Goal: Task Accomplishment & Management: Manage account settings

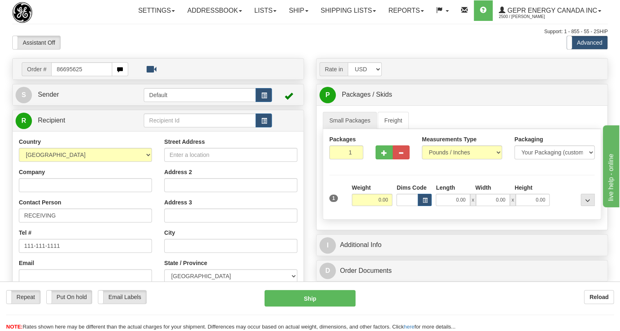
type input "86695625"
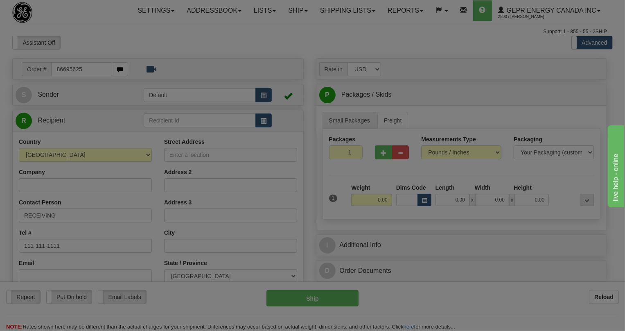
click at [156, 156] on body "Training Course Close Toggle navigation Settings Shipping Preferences New Recip…" at bounding box center [312, 165] width 625 height 331
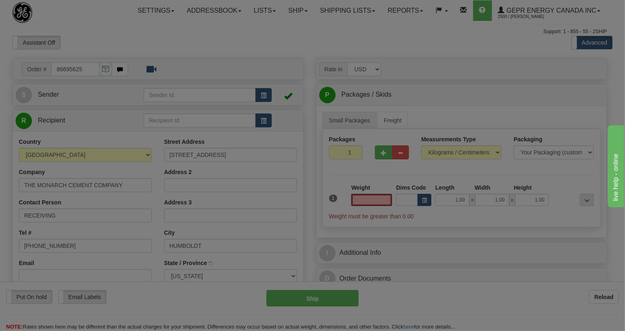
type input "0.00"
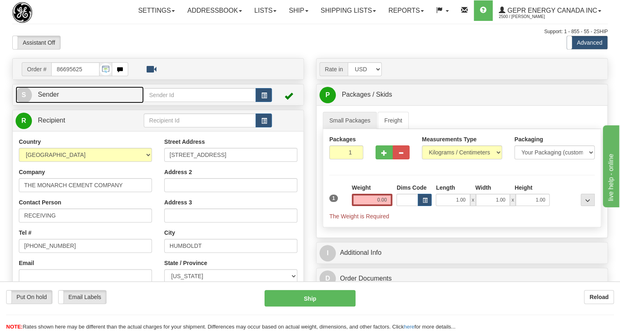
click at [51, 98] on span "Sender" at bounding box center [48, 94] width 21 height 7
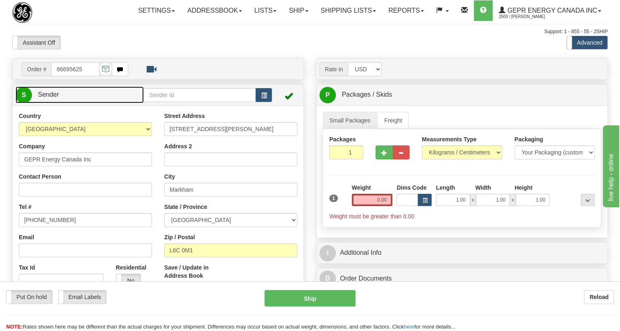
type input "MARKHAM"
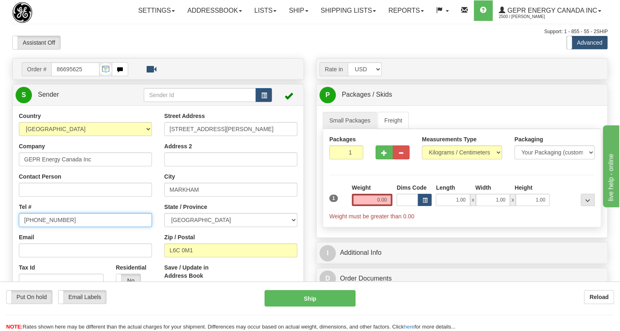
click at [52, 227] on input "[PHONE_NUMBER]" at bounding box center [85, 220] width 133 height 14
click at [52, 227] on input "(779)7960565" at bounding box center [85, 220] width 133 height 14
paste input "905-927-5013"
type input "905-927-5013"
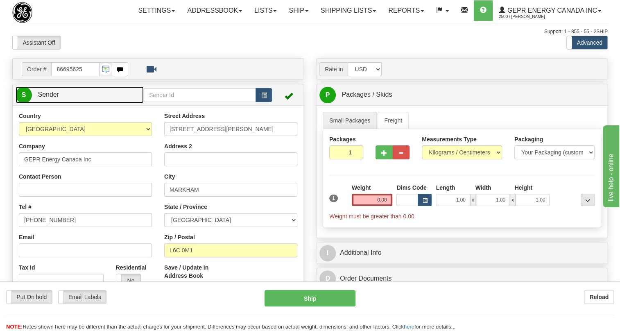
drag, startPoint x: 46, startPoint y: 112, endPoint x: 257, endPoint y: 156, distance: 215.0
click at [46, 98] on span "Sender" at bounding box center [48, 94] width 21 height 7
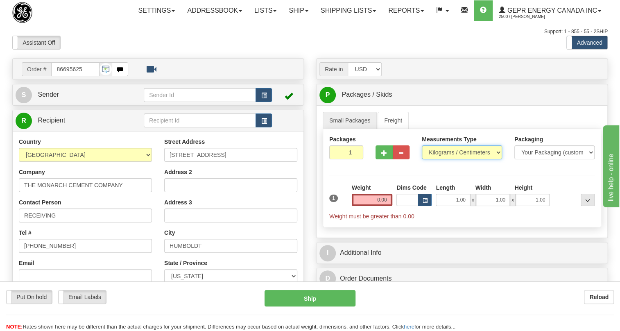
click at [445, 159] on select "Pounds / Inches Kilograms / Centimeters" at bounding box center [462, 152] width 80 height 14
select select "0"
click at [422, 159] on select "Pounds / Inches Kilograms / Centimeters" at bounding box center [462, 152] width 80 height 14
drag, startPoint x: 376, startPoint y: 214, endPoint x: 372, endPoint y: 214, distance: 4.2
click at [375, 206] on input "0.00" at bounding box center [372, 200] width 41 height 12
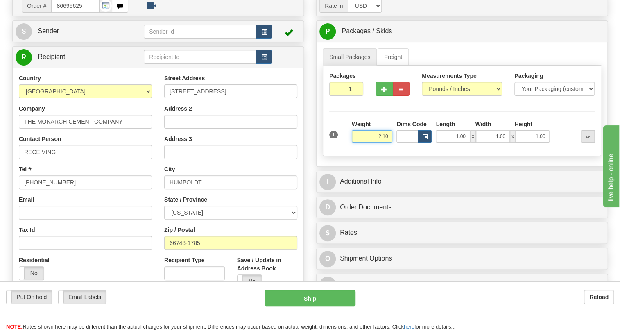
scroll to position [74, 0]
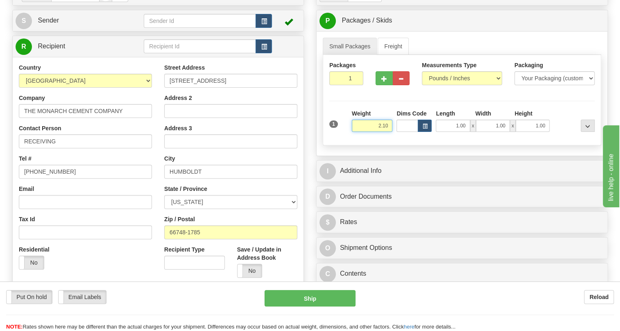
type input "2.10"
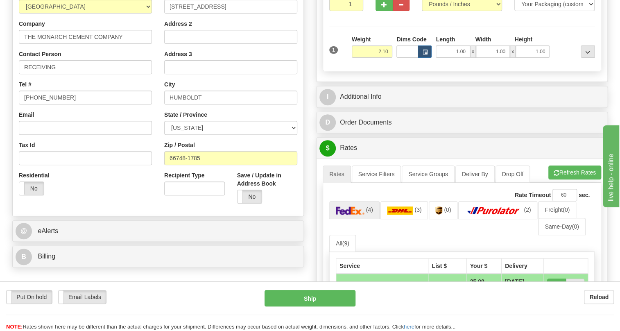
scroll to position [149, 0]
click at [49, 104] on input "(779)7960565" at bounding box center [85, 97] width 133 height 14
paste input "620-473-2222"
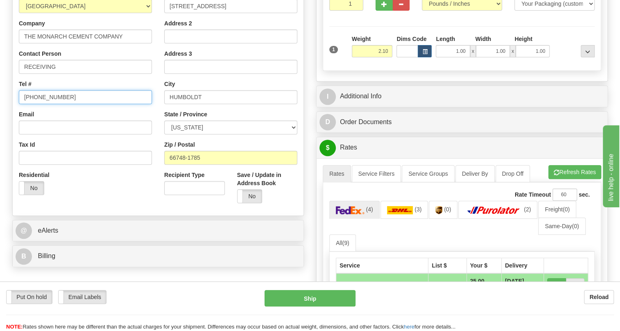
type input "620-473-2222"
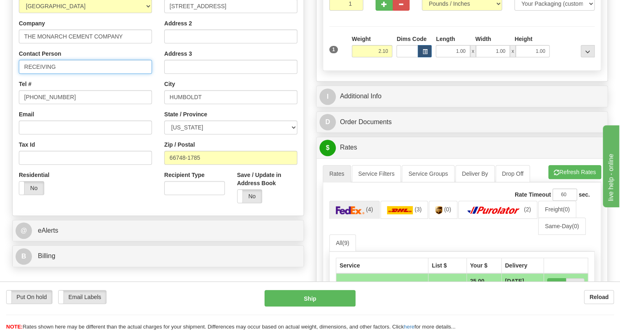
click at [54, 74] on input "RECEIVING" at bounding box center [85, 67] width 133 height 14
paste input "Scott Strycker"
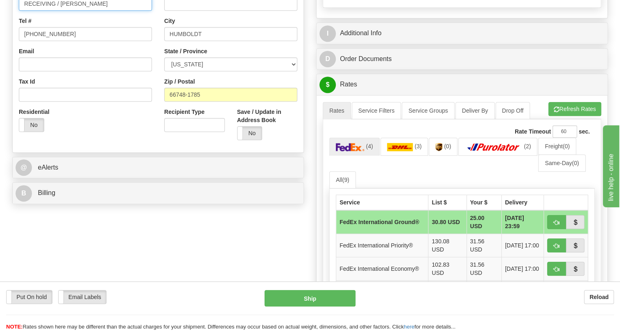
scroll to position [223, 0]
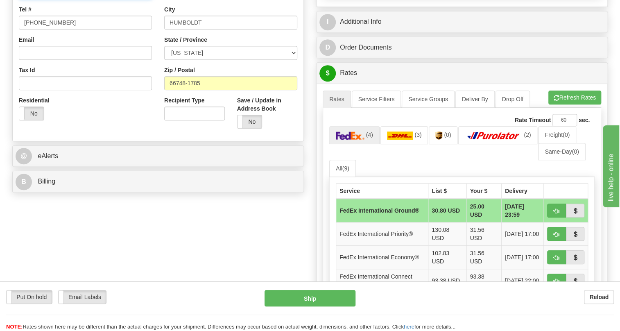
type input "RECEIVING / Scott Strycker"
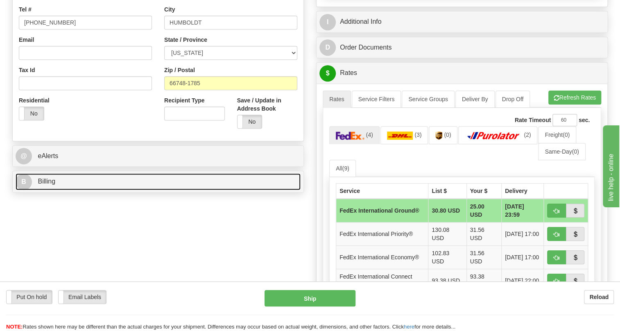
click at [49, 185] on span "Billing" at bounding box center [47, 181] width 18 height 7
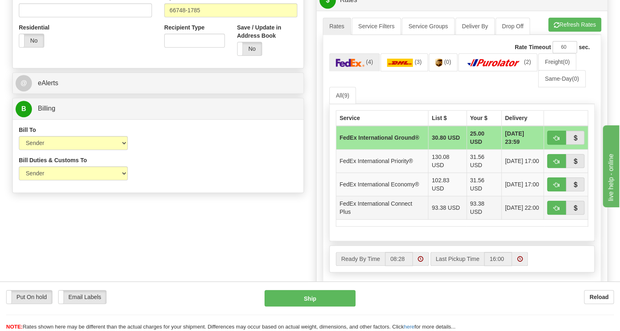
scroll to position [298, 0]
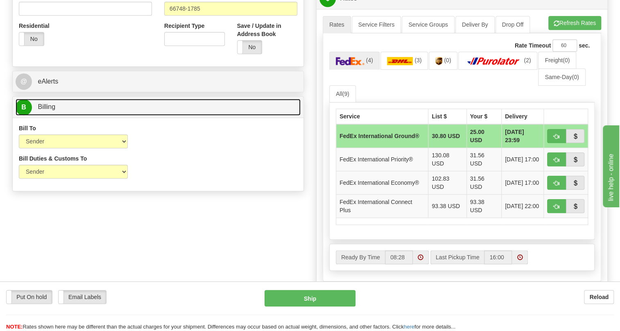
drag, startPoint x: 49, startPoint y: 126, endPoint x: 65, endPoint y: 126, distance: 15.6
click at [49, 110] on span "Billing" at bounding box center [47, 106] width 18 height 7
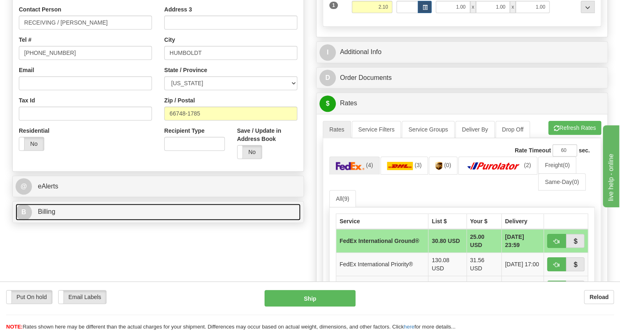
scroll to position [149, 0]
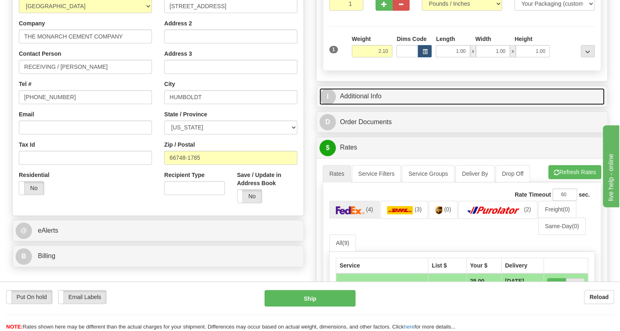
click at [366, 105] on link "I Additional Info" at bounding box center [461, 96] width 285 height 17
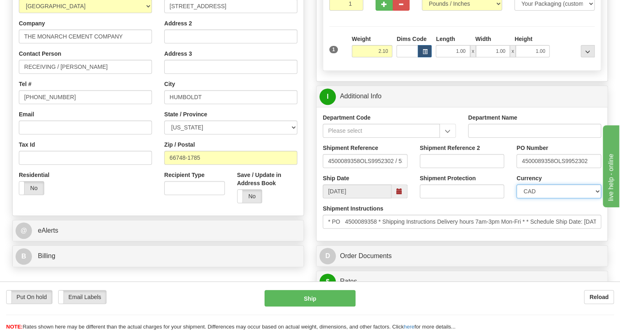
click at [542, 198] on select "CAD USD EUR ZAR RON ANG ARN AUD AUS AWG BBD BFR BGN BHD BMD BND BRC BRL CHP CKZ…" at bounding box center [558, 191] width 85 height 14
select select "1"
click at [516, 198] on select "CAD USD EUR ZAR RON ANG ARN AUD AUS AWG BBD BFR BGN BHD BMD BND BRC BRL CHP CKZ…" at bounding box center [558, 191] width 85 height 14
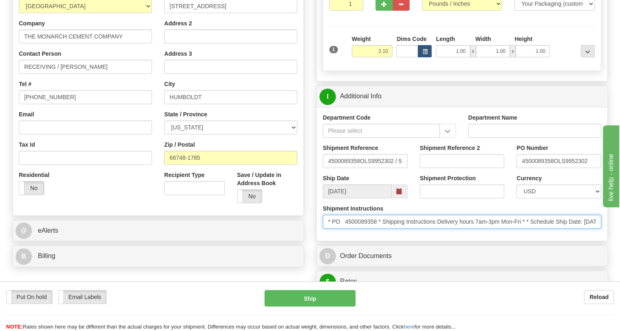
click at [522, 228] on input "* PO 4500089358 * Shipping Instructions Delivery hours 7am-3pm Mon-Fri * * Sche…" at bounding box center [462, 221] width 278 height 14
drag, startPoint x: 522, startPoint y: 239, endPoint x: 439, endPoint y: 241, distance: 83.5
click at [439, 228] on input "* PO 4500089358 * Shipping Instructions Delivery hours 7am-3pm Mon-Fri * * Sche…" at bounding box center [462, 221] width 278 height 14
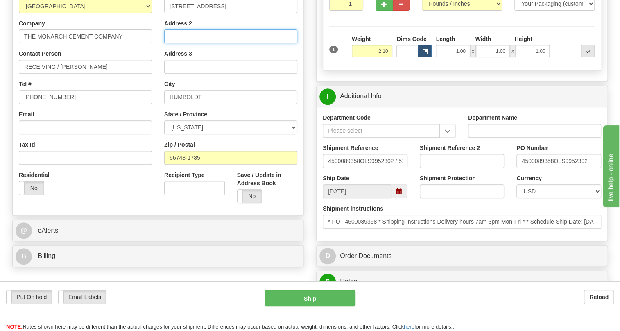
click at [168, 43] on input "Address 2" at bounding box center [230, 36] width 133 height 14
paste input "Delivery hours 7am-3pm Mon-Fri"
type input "Delivery hours 7am-3pm Mon-Fri"
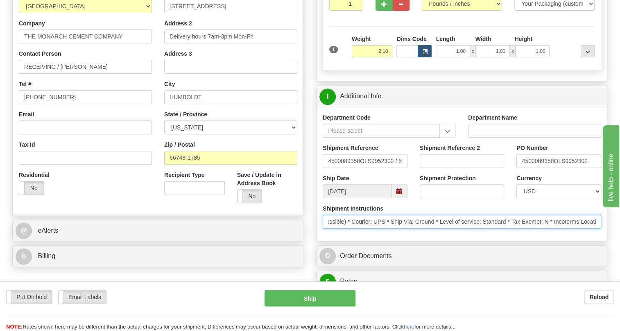
scroll to position [0, 391]
drag, startPoint x: 555, startPoint y: 241, endPoint x: 327, endPoint y: 248, distance: 228.5
click at [327, 235] on div "Shipment Instructions * PO 4500089358 * Shipping Instructions Delivery hours 7a…" at bounding box center [461, 219] width 291 height 30
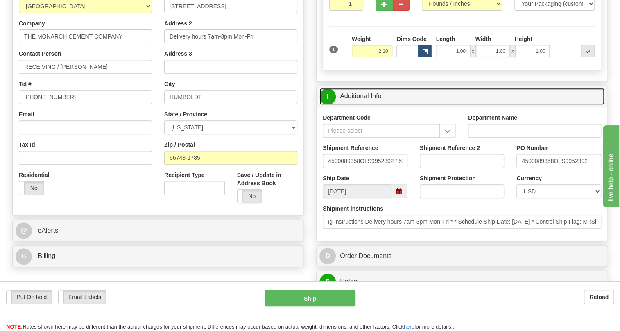
scroll to position [0, 0]
click at [359, 105] on link "I Additional Info" at bounding box center [461, 96] width 285 height 17
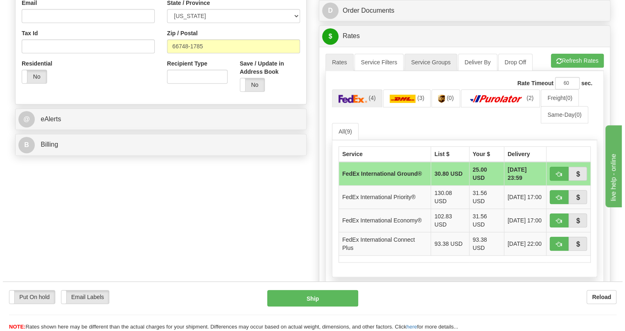
scroll to position [260, 0]
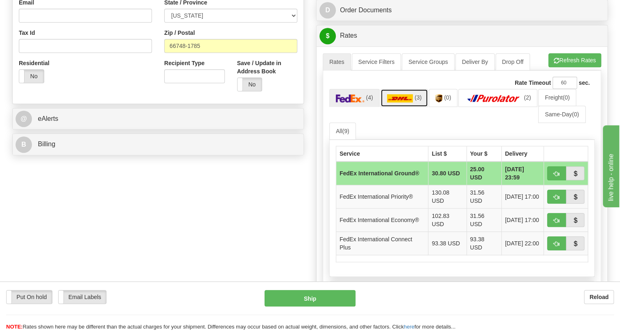
click at [393, 106] on link "(3)" at bounding box center [404, 98] width 48 height 18
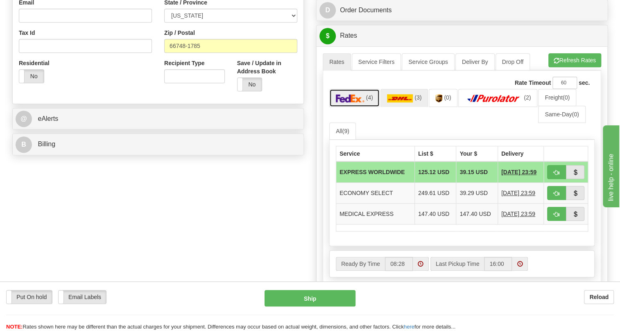
click at [356, 102] on img at bounding box center [350, 98] width 29 height 8
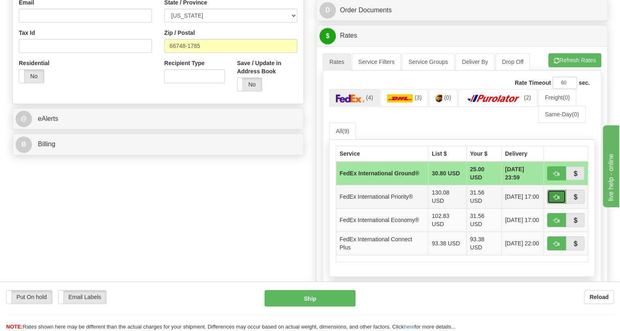
click at [555, 200] on span "button" at bounding box center [556, 196] width 6 height 5
type input "01"
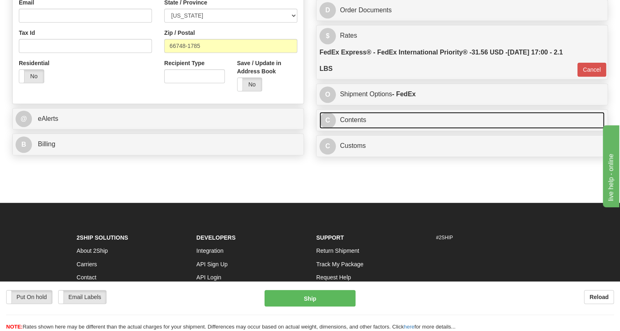
click at [352, 129] on link "C Contents" at bounding box center [461, 120] width 285 height 17
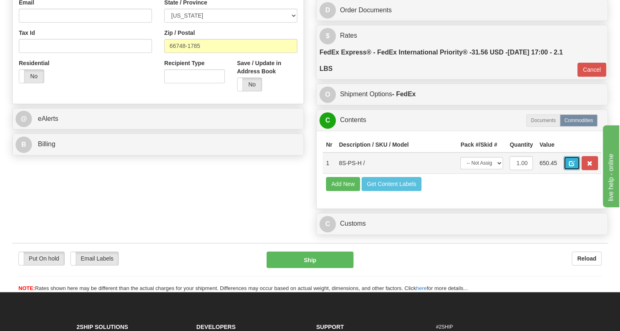
click at [572, 166] on span "button" at bounding box center [572, 163] width 6 height 5
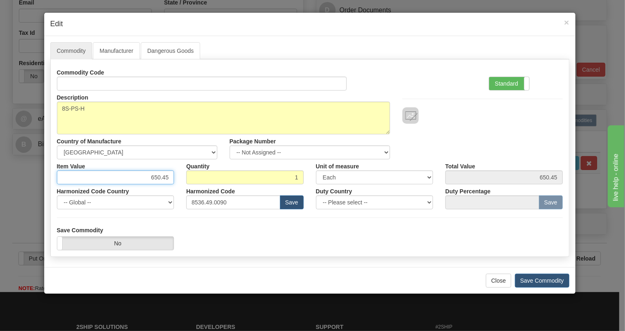
click at [160, 175] on input "650.45" at bounding box center [115, 177] width 117 height 14
paste input "410,58"
click at [160, 179] on input "410,58" at bounding box center [115, 177] width 117 height 14
type input "410.58"
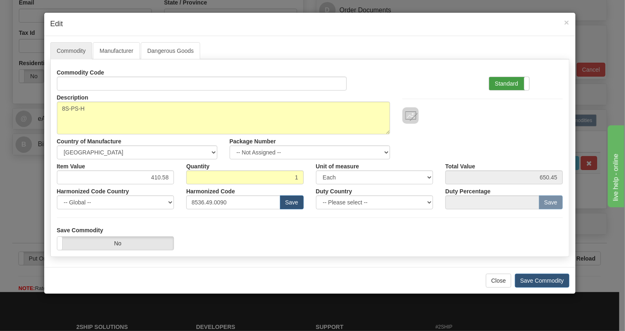
type input "410.58"
click at [499, 83] on label "Standard" at bounding box center [509, 83] width 40 height 13
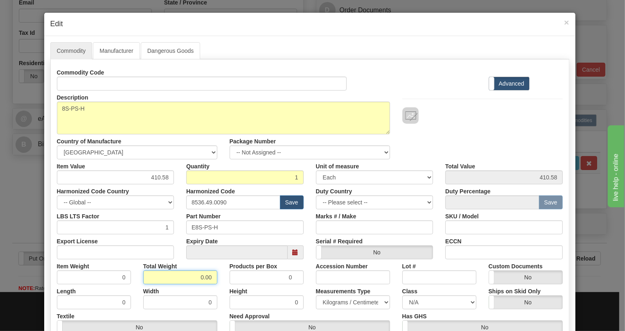
click at [186, 277] on input "0.00" at bounding box center [180, 277] width 74 height 14
type input "1.00"
type input "1.0000"
click at [334, 302] on select "Pounds / Inches Kilograms / Centimeters" at bounding box center [353, 302] width 74 height 14
select select "0"
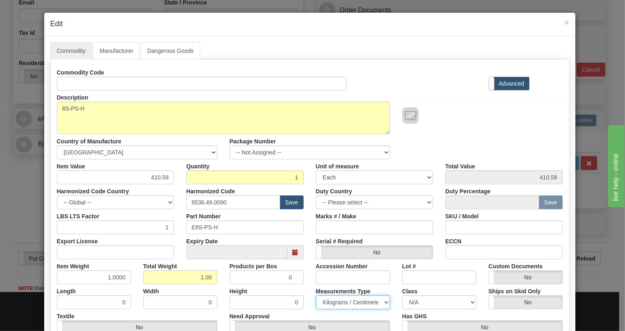
click at [316, 295] on select "Pounds / Inches Kilograms / Centimeters" at bounding box center [353, 302] width 74 height 14
click at [310, 291] on div "Measurements Type Pounds / Inches Kilograms / Centimeters" at bounding box center [353, 296] width 86 height 25
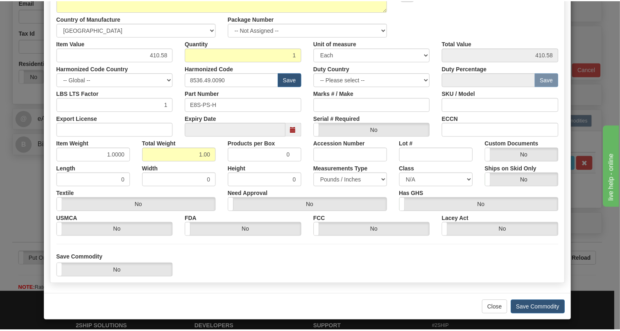
scroll to position [124, 0]
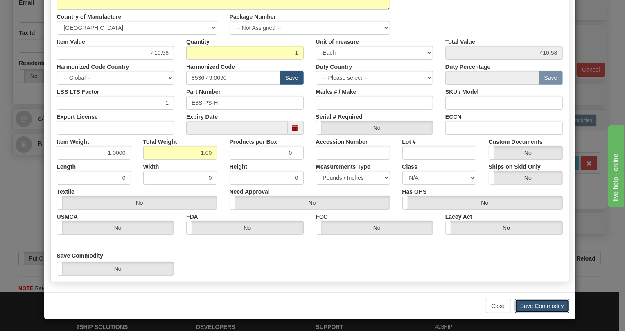
click at [540, 306] on button "Save Commodity" at bounding box center [542, 306] width 54 height 14
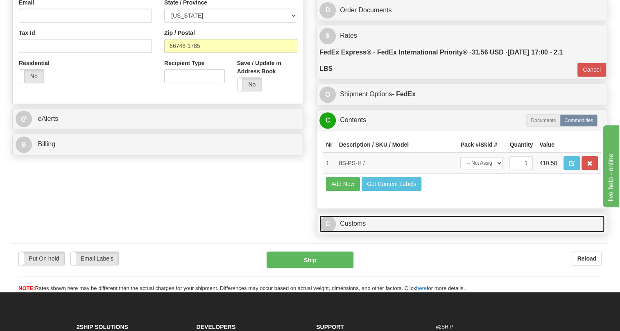
click at [359, 232] on link "C Customs" at bounding box center [461, 223] width 285 height 17
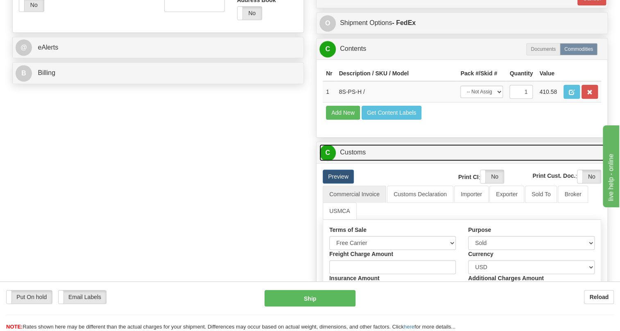
scroll to position [335, 0]
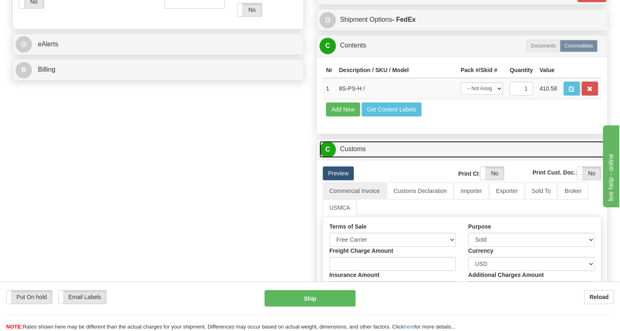
click at [360, 158] on link "C Customs" at bounding box center [461, 149] width 285 height 17
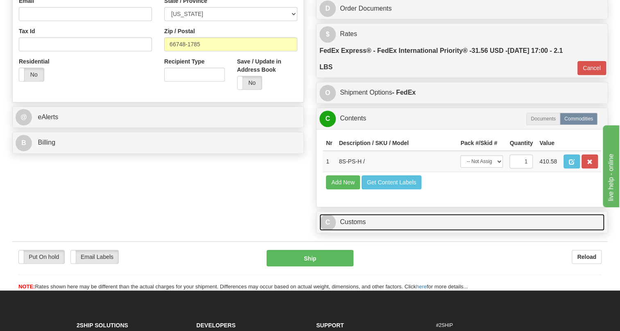
scroll to position [260, 0]
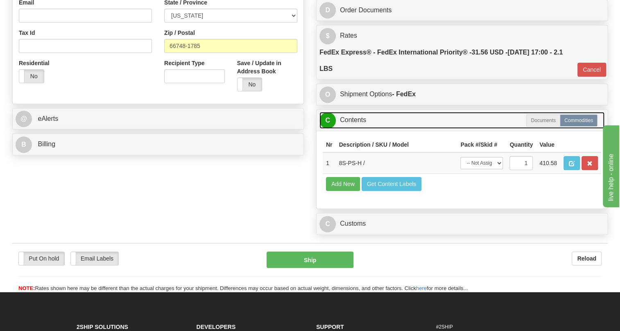
click at [360, 129] on link "C Contents" at bounding box center [461, 120] width 285 height 17
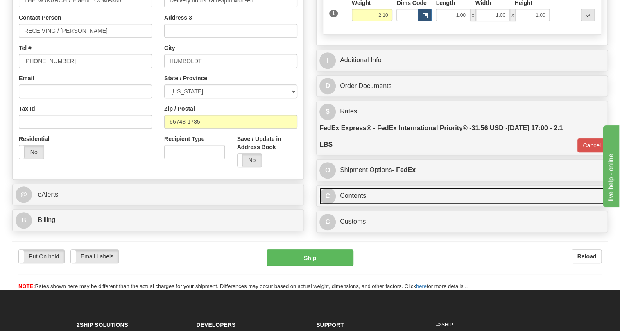
scroll to position [186, 0]
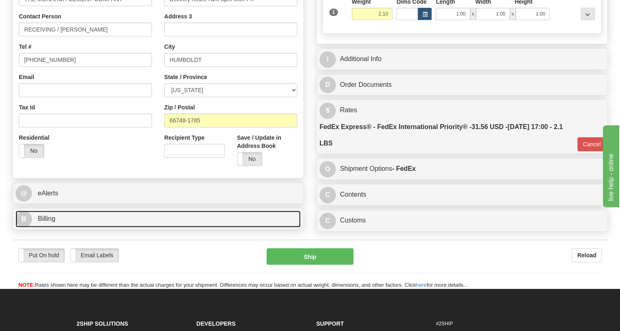
click at [48, 222] on span "Billing" at bounding box center [47, 218] width 18 height 7
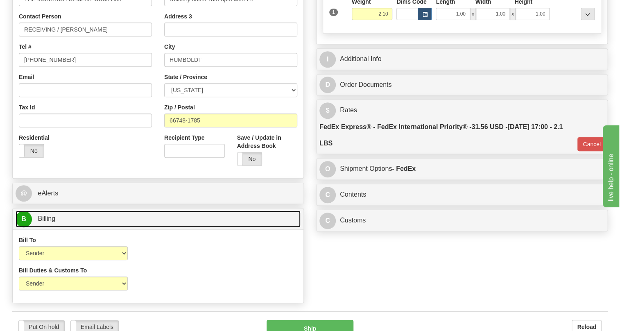
click at [48, 222] on span "Billing" at bounding box center [47, 218] width 18 height 7
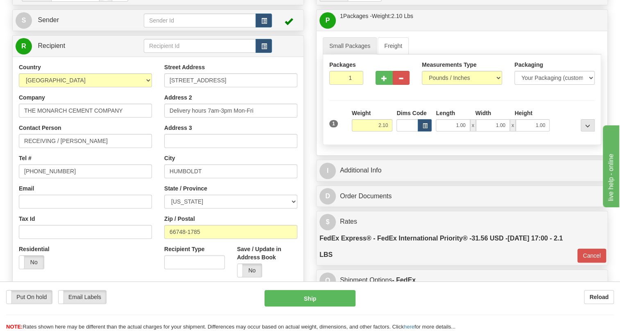
scroll to position [74, 0]
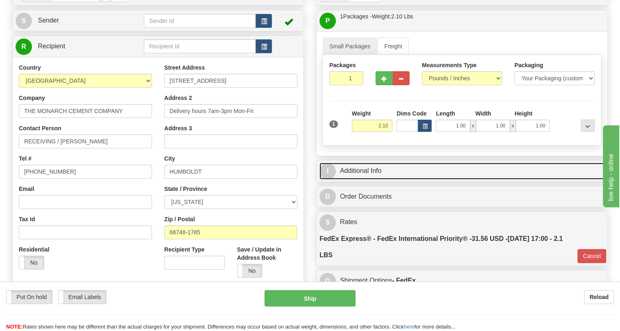
click at [372, 179] on link "I Additional Info" at bounding box center [461, 170] width 285 height 17
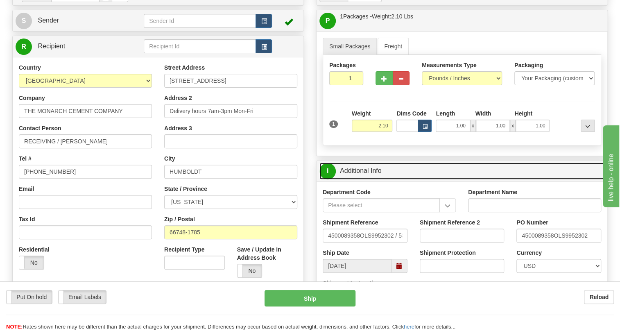
click at [372, 179] on link "I Additional Info" at bounding box center [461, 170] width 285 height 17
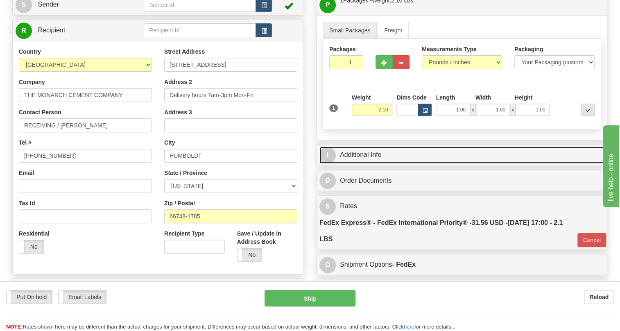
scroll to position [149, 0]
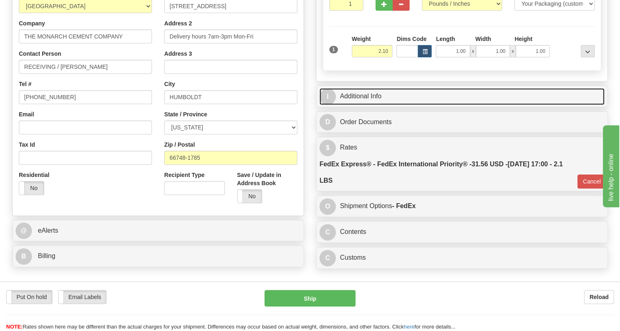
click at [373, 105] on link "I Additional Info" at bounding box center [461, 96] width 285 height 17
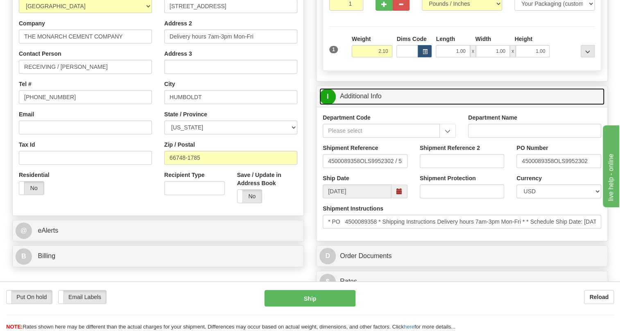
click at [373, 105] on link "I Additional Info" at bounding box center [461, 96] width 285 height 17
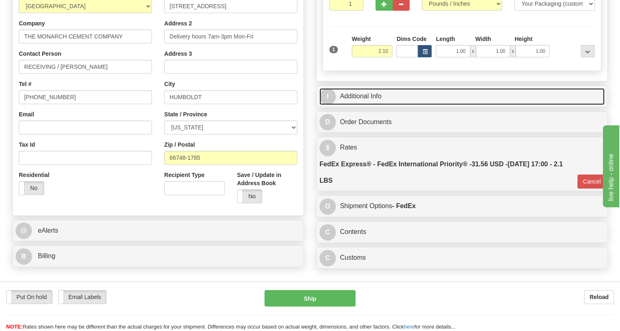
click at [376, 105] on link "I Additional Info" at bounding box center [461, 96] width 285 height 17
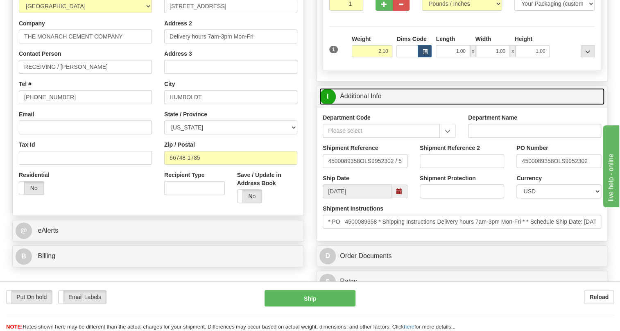
click at [376, 105] on link "I Additional Info" at bounding box center [461, 96] width 285 height 17
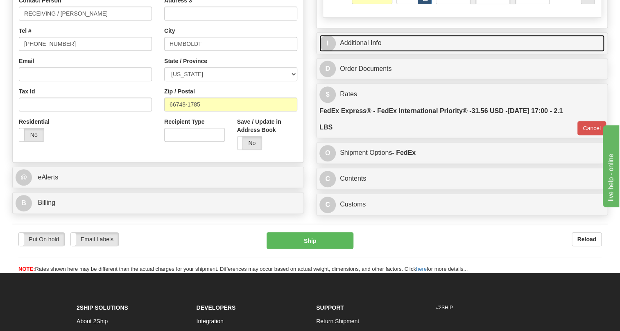
scroll to position [223, 0]
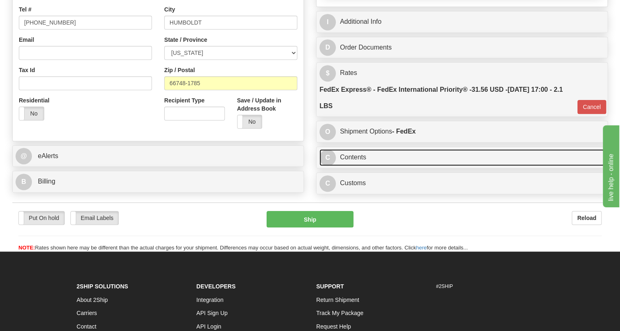
click at [356, 166] on link "C Contents" at bounding box center [461, 157] width 285 height 17
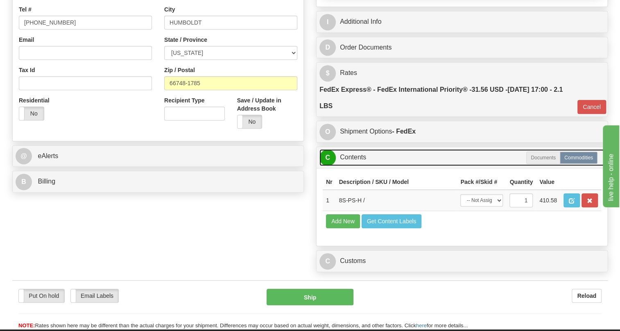
click at [355, 166] on link "C Contents" at bounding box center [461, 157] width 285 height 17
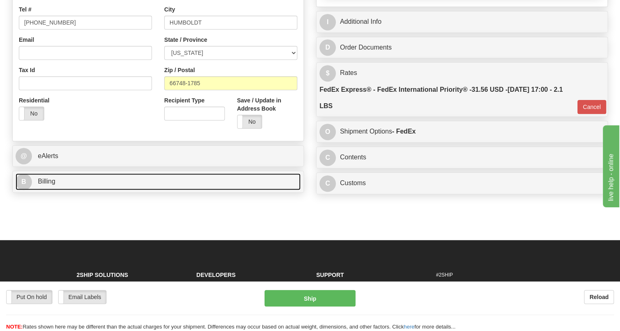
click at [51, 185] on span "Billing" at bounding box center [47, 181] width 18 height 7
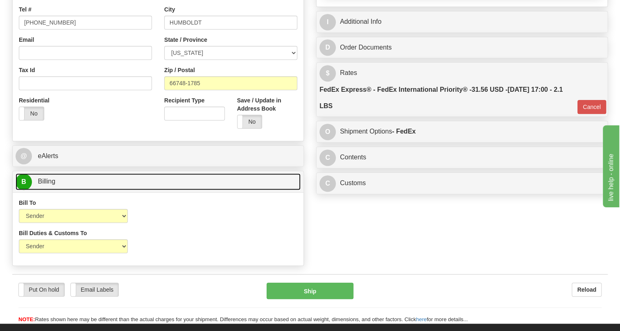
click at [51, 185] on span "Billing" at bounding box center [47, 181] width 18 height 7
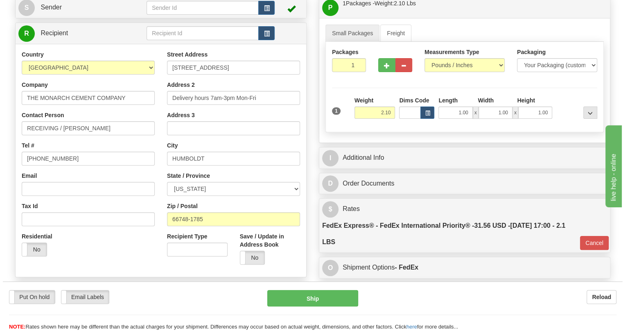
scroll to position [74, 0]
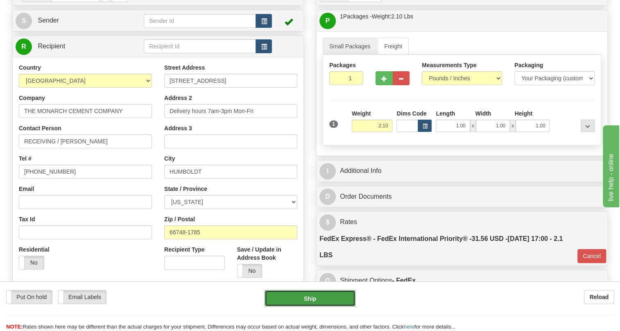
click at [311, 300] on button "Ship" at bounding box center [309, 298] width 91 height 16
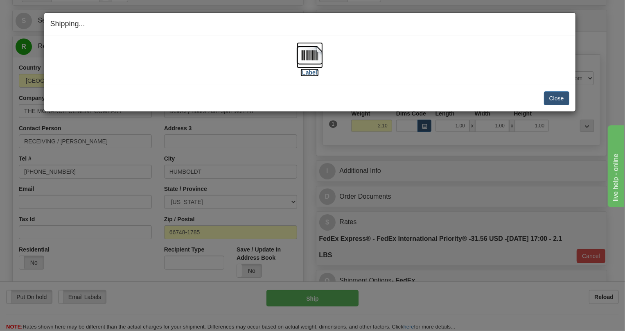
click at [307, 53] on img at bounding box center [310, 55] width 26 height 26
click at [561, 99] on button "Close" at bounding box center [556, 98] width 25 height 14
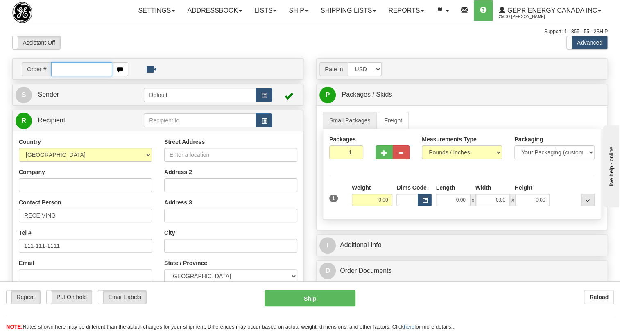
click at [70, 76] on input "text" at bounding box center [81, 69] width 61 height 14
paste input "0086697607"
click at [61, 76] on input "0086697607" at bounding box center [81, 69] width 61 height 14
type input "86697607"
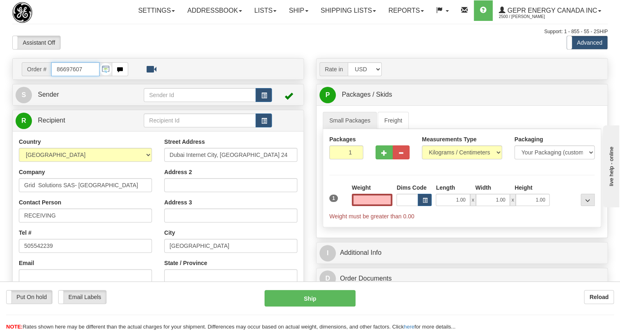
type input "0.00"
click at [72, 76] on input "86697607" at bounding box center [75, 69] width 48 height 14
paste input "0086697649"
click at [64, 76] on input "0086697649" at bounding box center [75, 69] width 48 height 14
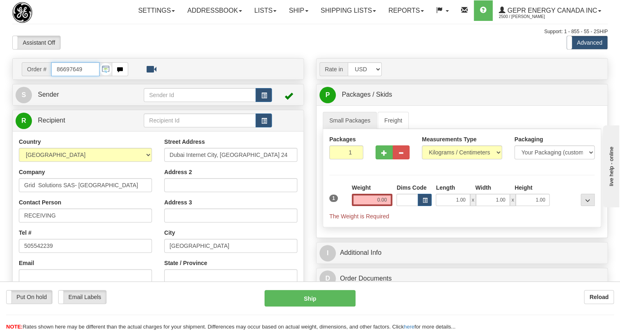
type input "86697649"
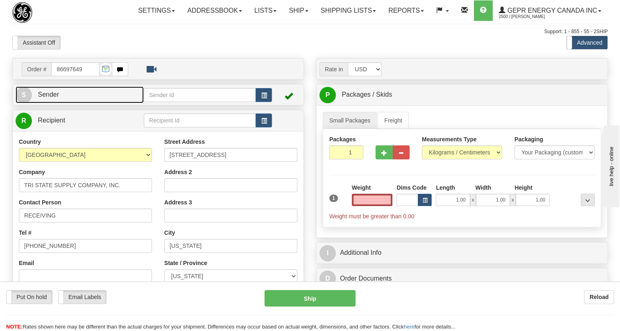
type input "0.00"
click at [44, 103] on link "S Sender" at bounding box center [80, 94] width 128 height 17
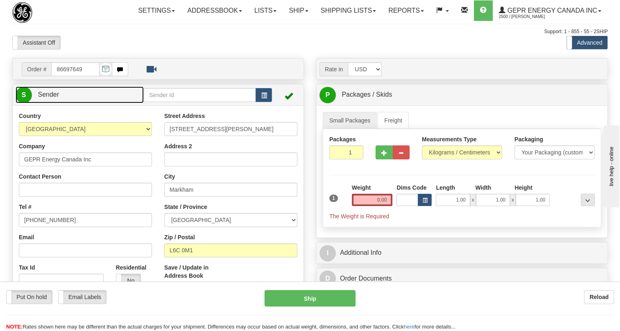
type input "MARKHAM"
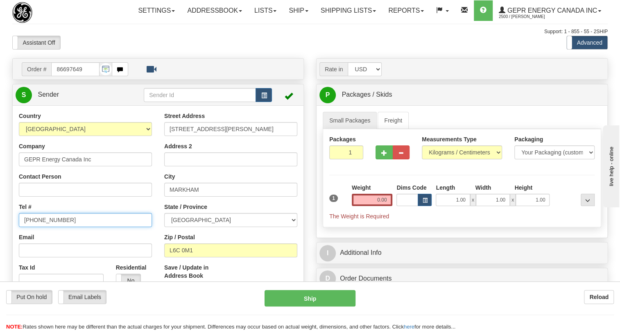
click at [47, 227] on input "(779)7960565" at bounding box center [85, 220] width 133 height 14
paste input "905-927-5013"
type input "905-927-5013"
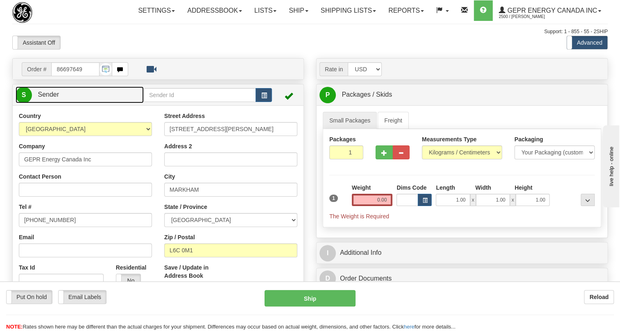
click at [44, 98] on span "Sender" at bounding box center [48, 94] width 21 height 7
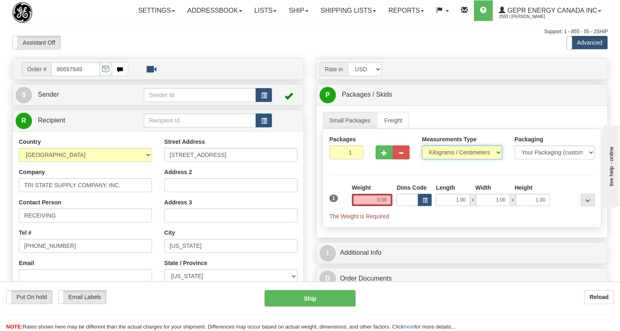
click at [447, 159] on select "Pounds / Inches Kilograms / Centimeters" at bounding box center [462, 152] width 80 height 14
select select "0"
click at [422, 159] on select "Pounds / Inches Kilograms / Centimeters" at bounding box center [462, 152] width 80 height 14
click at [370, 206] on input "0.00" at bounding box center [372, 200] width 41 height 12
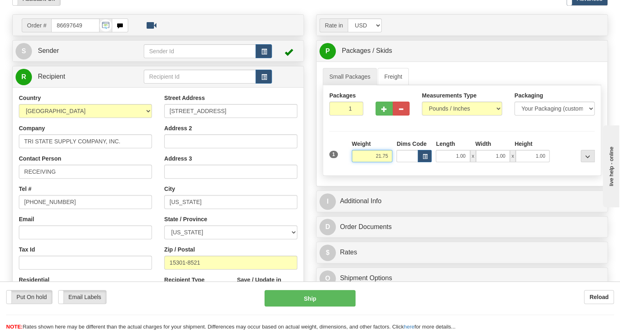
scroll to position [74, 0]
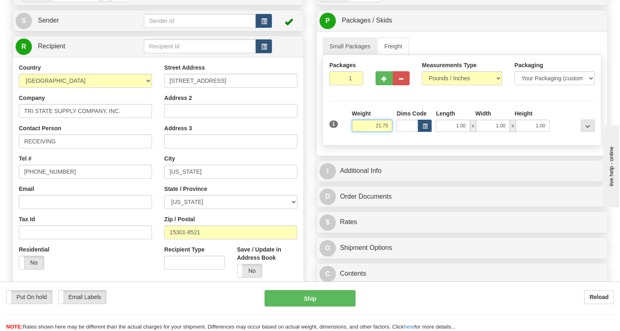
type input "21.75"
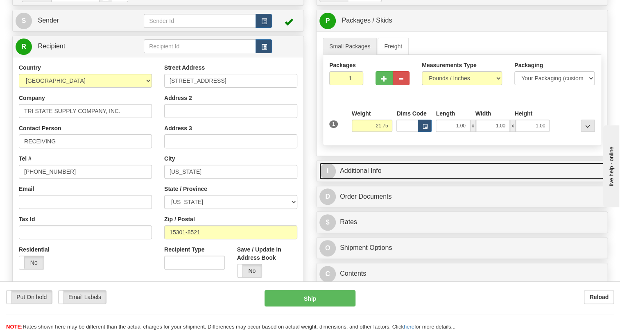
click at [368, 179] on link "I Additional Info" at bounding box center [461, 170] width 285 height 17
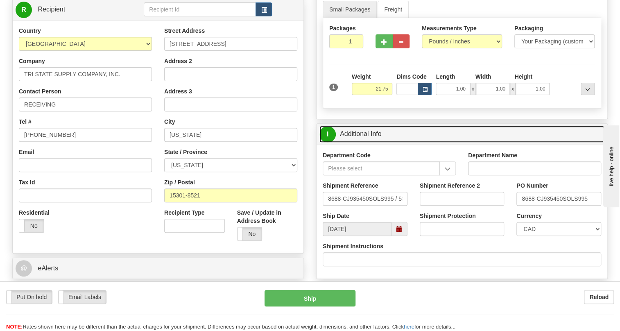
scroll to position [111, 0]
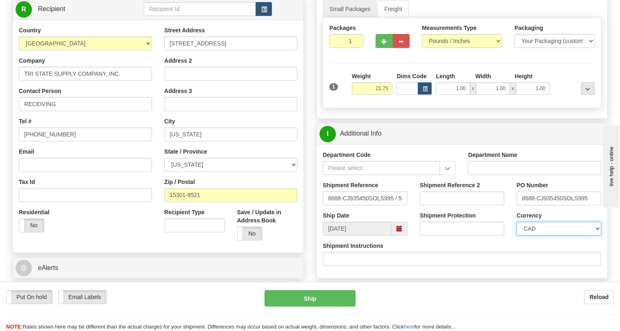
click at [545, 235] on select "CAD USD EUR ZAR RON ANG ARN AUD AUS AWG BBD BFR BGN BHD BMD BND BRC BRL CHP CKZ…" at bounding box center [558, 228] width 85 height 14
select select "1"
click at [516, 235] on select "CAD USD EUR ZAR RON ANG ARN AUD AUS AWG BBD BFR BGN BHD BMD BND BRC BRL CHP CKZ…" at bounding box center [558, 228] width 85 height 14
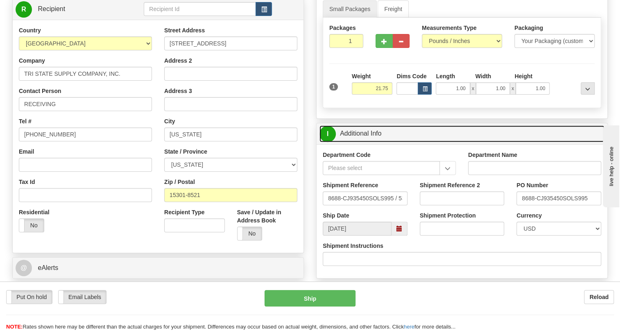
click at [361, 142] on link "I Additional Info" at bounding box center [461, 133] width 285 height 17
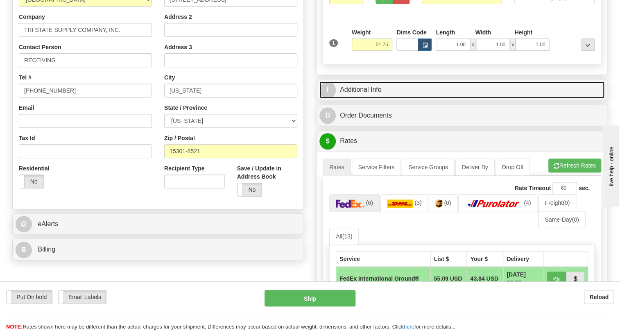
scroll to position [149, 0]
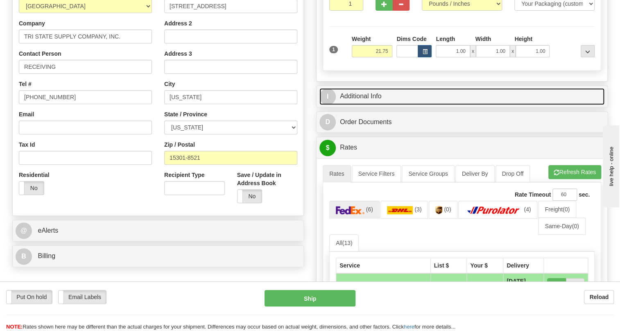
click at [369, 105] on link "I Additional Info" at bounding box center [461, 96] width 285 height 17
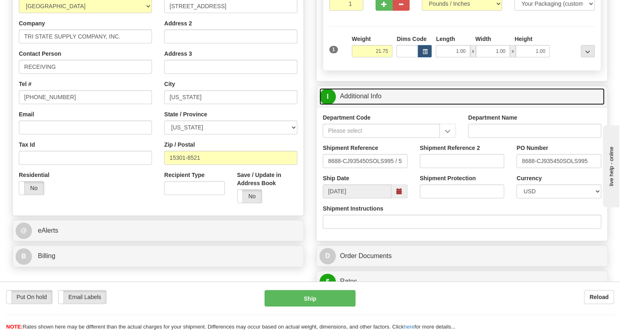
click at [375, 105] on link "I Additional Info" at bounding box center [461, 96] width 285 height 17
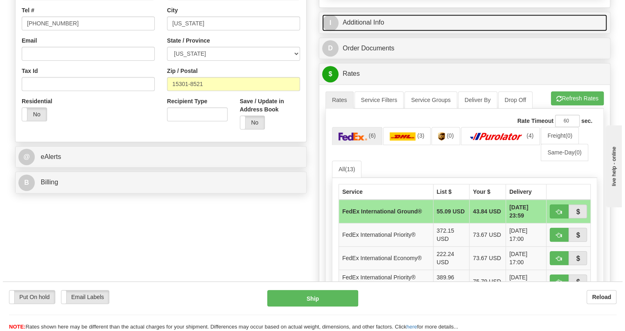
scroll to position [223, 0]
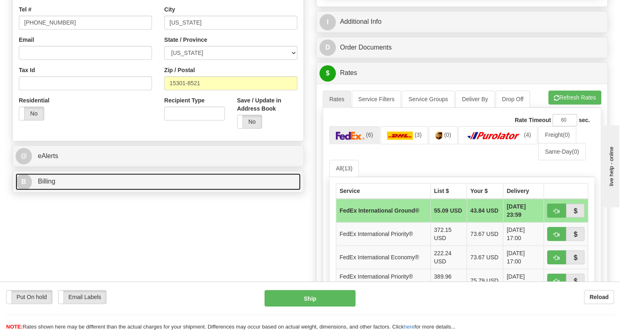
click at [46, 185] on span "Billing" at bounding box center [47, 181] width 18 height 7
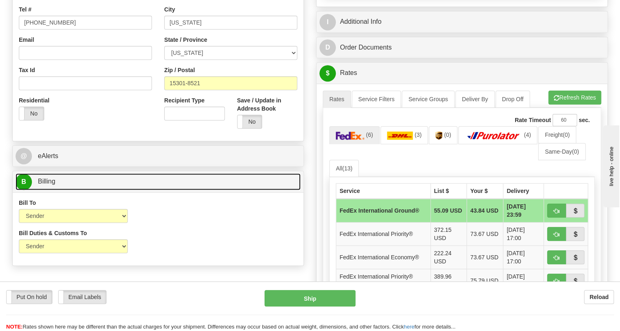
click at [46, 185] on span "Billing" at bounding box center [47, 181] width 18 height 7
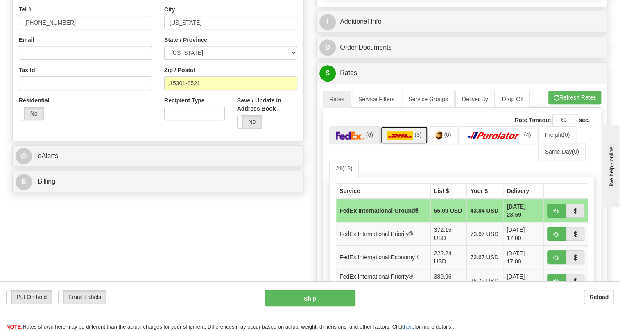
click at [399, 140] on img at bounding box center [400, 135] width 26 height 8
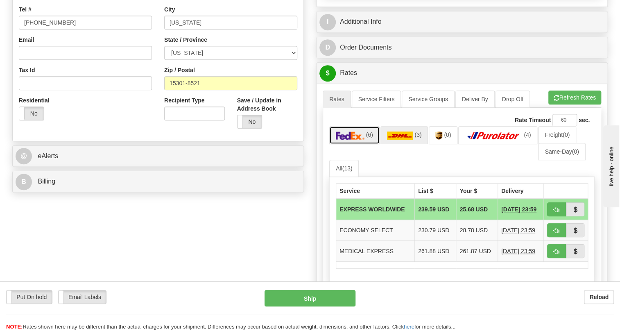
click at [354, 140] on img at bounding box center [350, 135] width 29 height 8
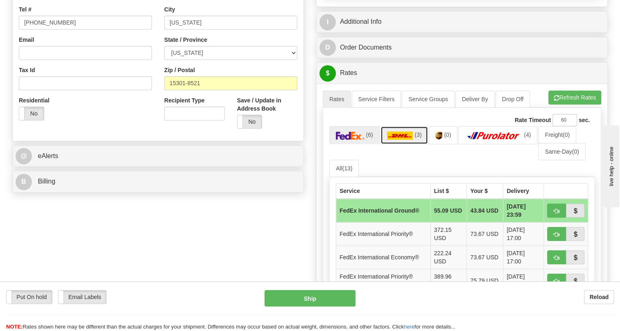
click at [404, 140] on img at bounding box center [400, 135] width 26 height 8
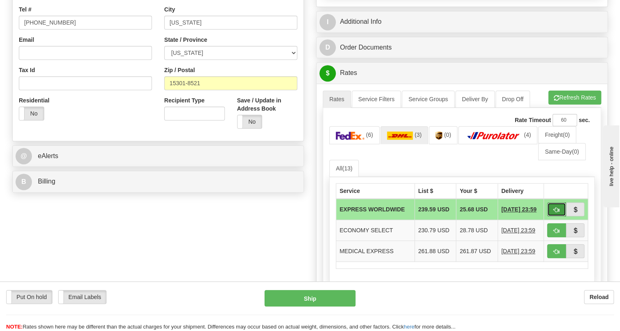
click at [555, 212] on span "button" at bounding box center [556, 209] width 6 height 5
type input "P"
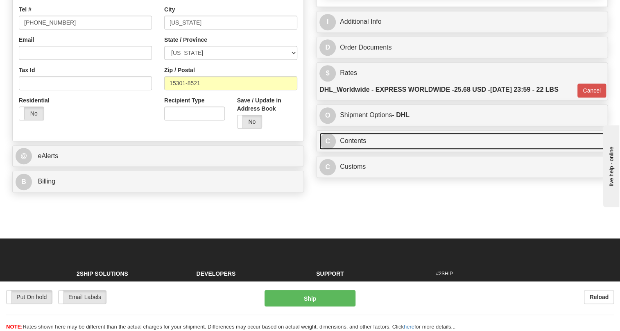
click at [362, 149] on link "C Contents" at bounding box center [461, 141] width 285 height 17
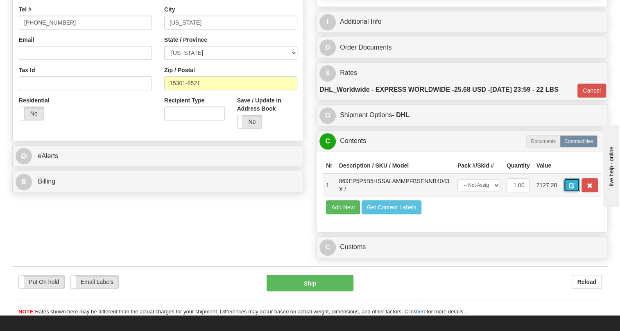
click at [570, 188] on span "button" at bounding box center [572, 185] width 6 height 5
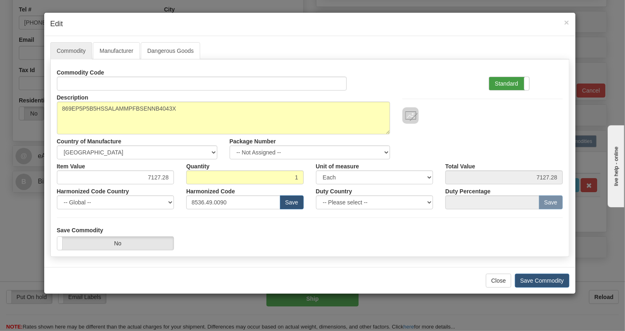
click at [501, 82] on label "Standard" at bounding box center [509, 83] width 40 height 13
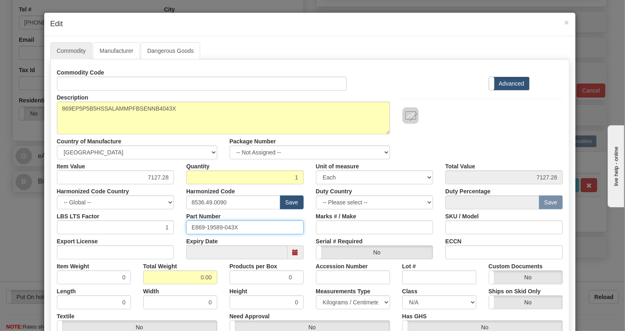
drag, startPoint x: 236, startPoint y: 226, endPoint x: 188, endPoint y: 225, distance: 47.9
click at [188, 225] on input "E869-19589-043X" at bounding box center [244, 227] width 117 height 14
click at [181, 236] on div "Expiry Date" at bounding box center [245, 246] width 130 height 25
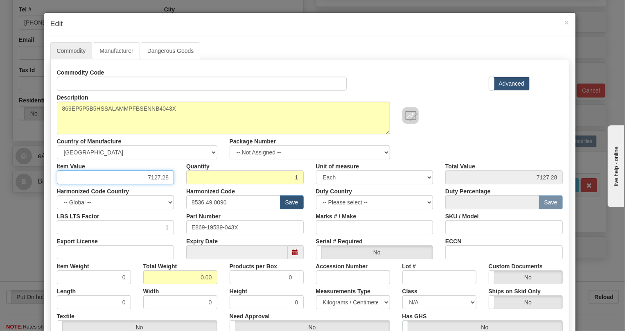
click at [162, 176] on input "7127.28" at bounding box center [115, 177] width 117 height 14
paste input "4.166,79"
click at [147, 179] on input "4.166,79" at bounding box center [115, 177] width 117 height 14
click at [160, 178] on input "4166,79" at bounding box center [115, 177] width 117 height 14
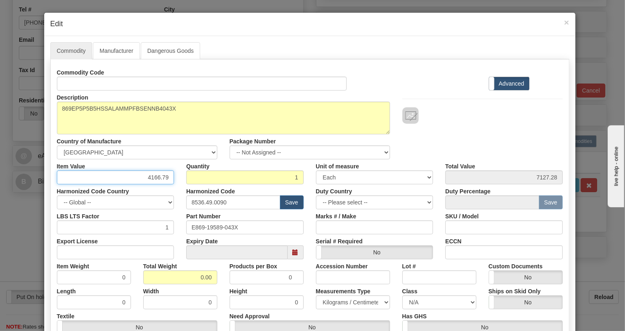
type input "4166.79"
click at [180, 192] on div "Harmonized Code 8536.49.0090 Save" at bounding box center [245, 196] width 130 height 25
click at [195, 275] on input "0.00" at bounding box center [180, 277] width 74 height 14
type input "1.00"
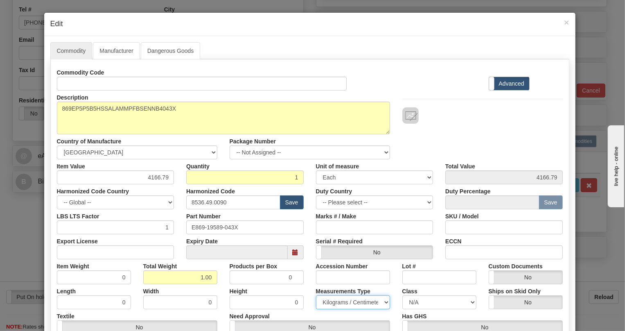
type input "1.0000"
click at [355, 302] on select "Pounds / Inches Kilograms / Centimeters" at bounding box center [353, 302] width 74 height 14
select select "0"
click at [316, 295] on select "Pounds / Inches Kilograms / Centimeters" at bounding box center [353, 302] width 74 height 14
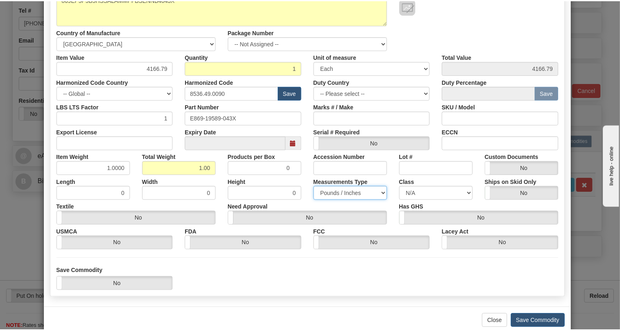
scroll to position [111, 0]
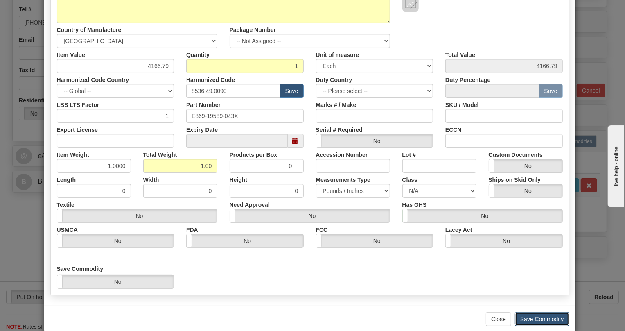
click at [538, 320] on button "Save Commodity" at bounding box center [542, 319] width 54 height 14
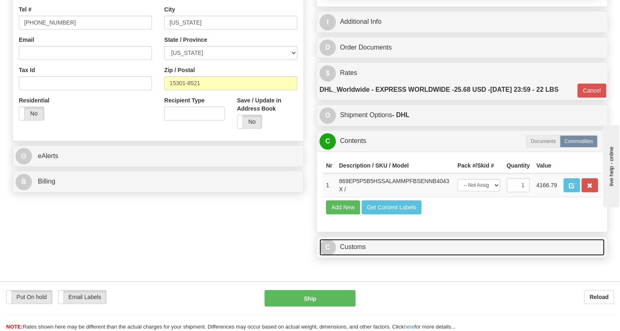
click at [359, 255] on link "C Customs" at bounding box center [461, 247] width 285 height 17
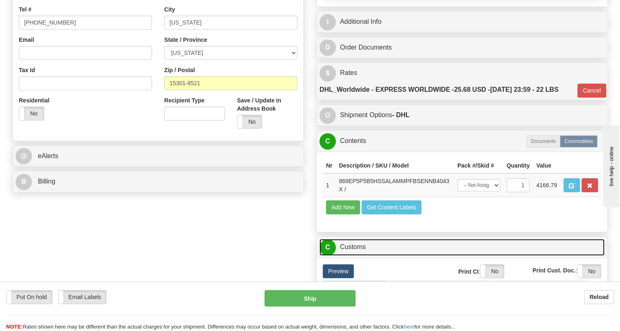
scroll to position [335, 0]
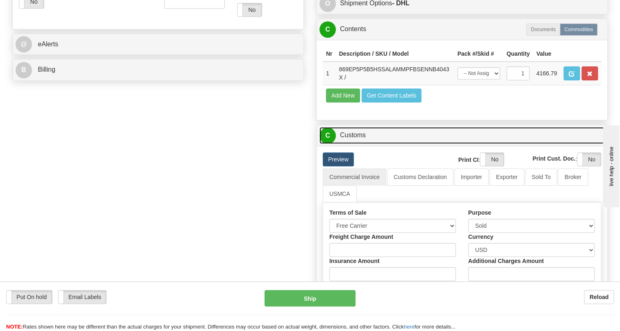
drag, startPoint x: 353, startPoint y: 160, endPoint x: 358, endPoint y: 144, distance: 16.8
click at [354, 144] on link "C Customs" at bounding box center [461, 135] width 285 height 17
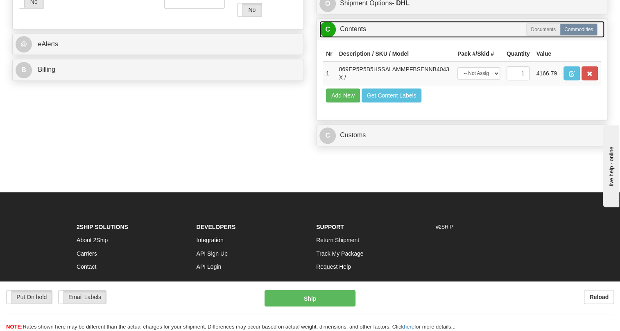
click at [356, 38] on link "C Contents" at bounding box center [461, 29] width 285 height 17
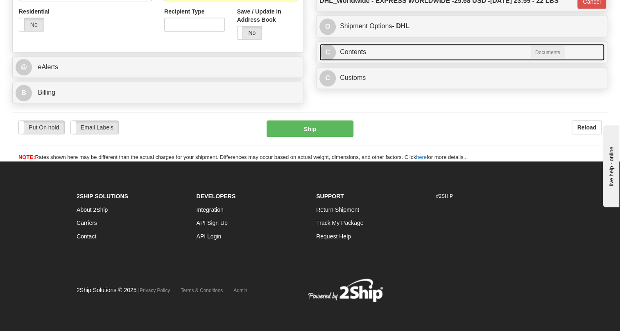
scroll to position [331, 0]
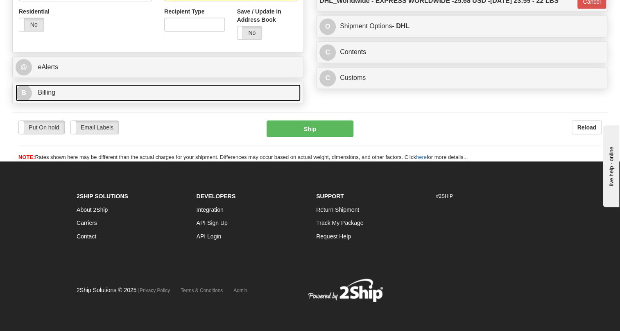
click at [47, 91] on span "Billing" at bounding box center [47, 92] width 18 height 7
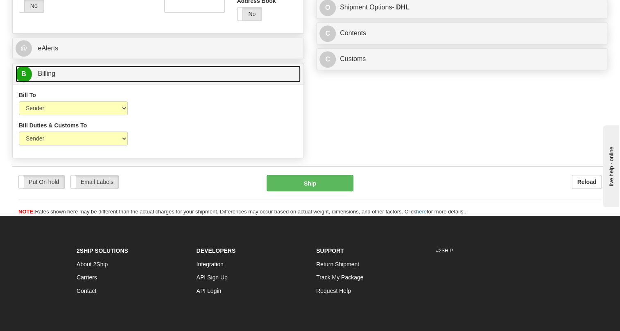
click at [47, 77] on span "Billing" at bounding box center [47, 73] width 18 height 7
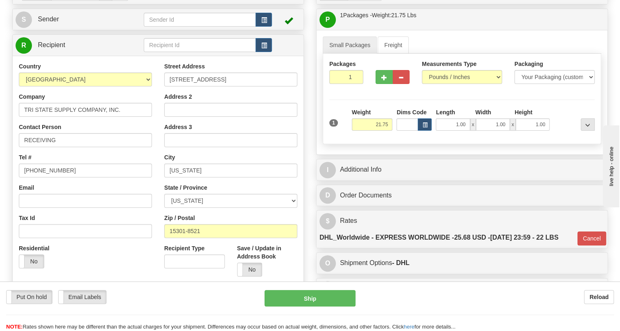
scroll to position [70, 0]
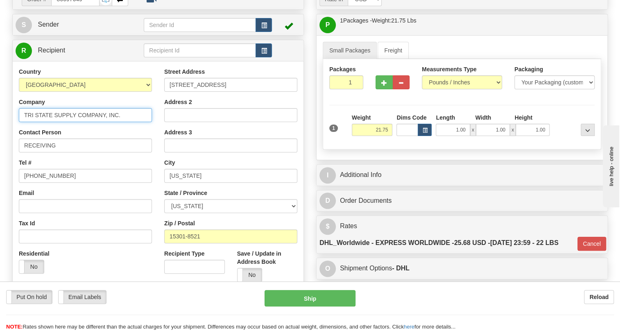
click at [124, 122] on input "TRI STATE SUPPLY COMPANY, INC." at bounding box center [85, 115] width 133 height 14
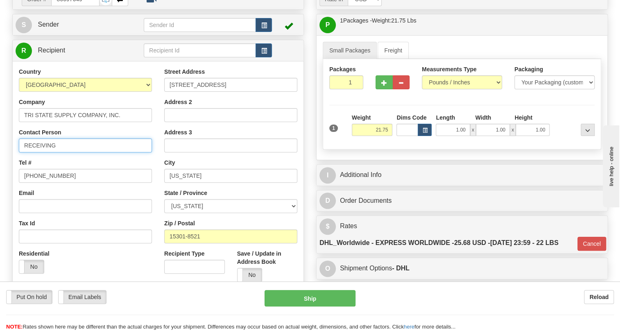
click at [76, 152] on input "RECEIVING" at bounding box center [85, 145] width 133 height 14
paste input "Chuck Johnston"
type input "RECEIVING / Chuck Johnston"
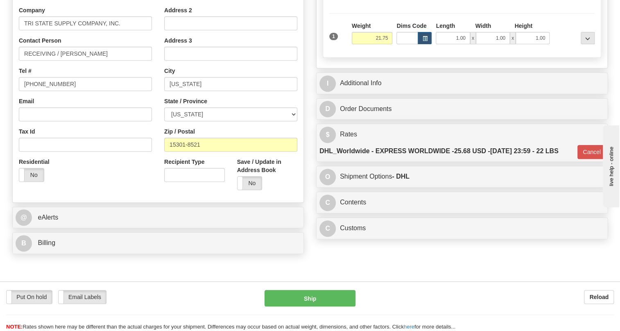
scroll to position [182, 0]
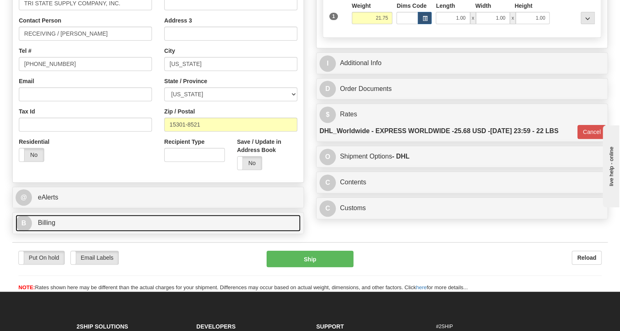
drag, startPoint x: 53, startPoint y: 244, endPoint x: 60, endPoint y: 244, distance: 6.6
click at [53, 226] on span "Billing" at bounding box center [47, 222] width 18 height 7
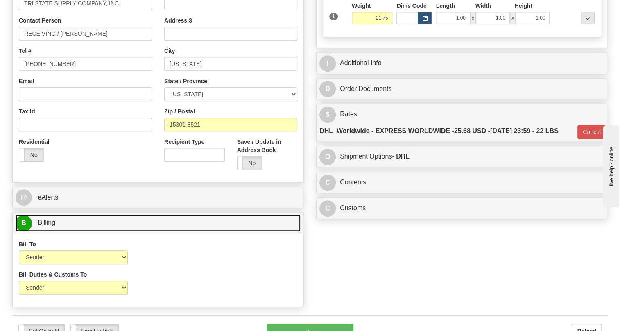
click at [58, 231] on link "B Billing" at bounding box center [158, 222] width 285 height 17
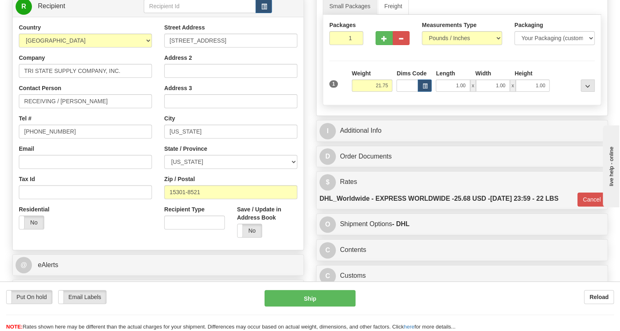
scroll to position [107, 0]
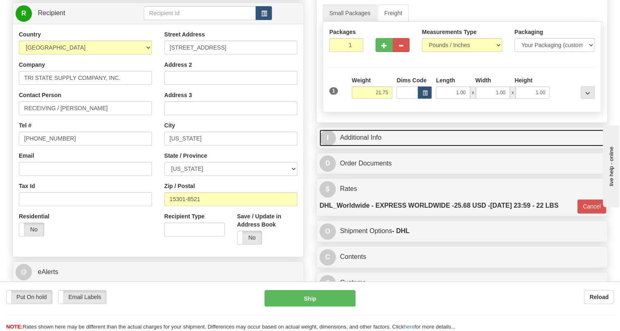
click at [356, 146] on link "I Additional Info" at bounding box center [461, 137] width 285 height 17
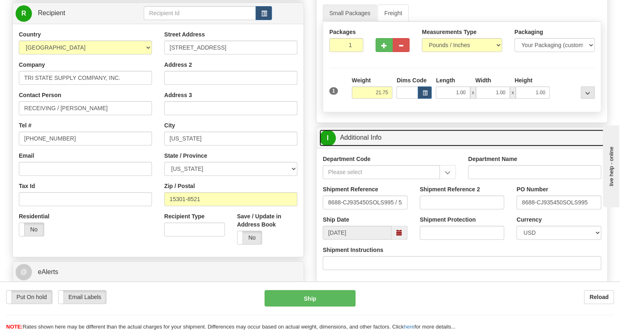
click at [356, 146] on link "I Additional Info" at bounding box center [461, 137] width 285 height 17
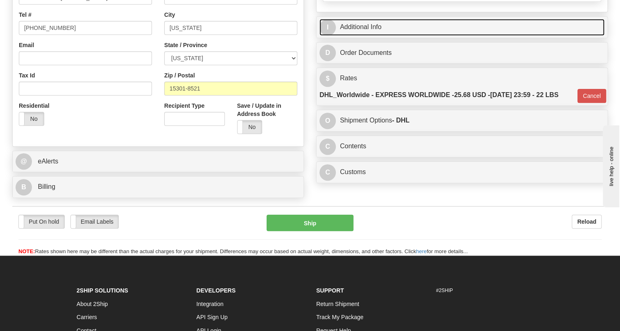
scroll to position [219, 0]
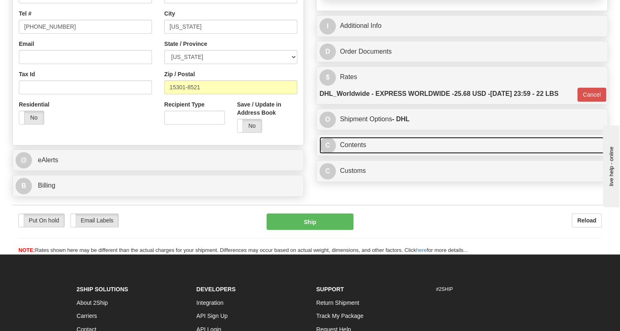
click at [361, 153] on link "C Contents" at bounding box center [461, 145] width 285 height 17
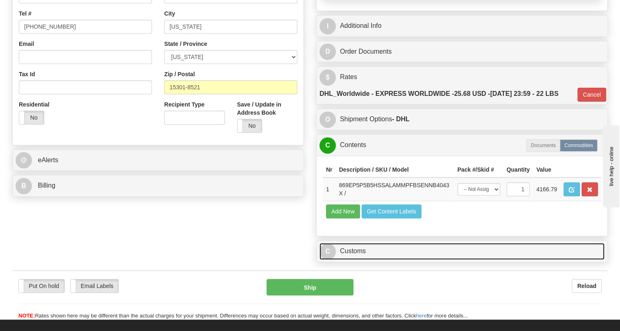
click at [351, 259] on link "C Customs" at bounding box center [461, 251] width 285 height 17
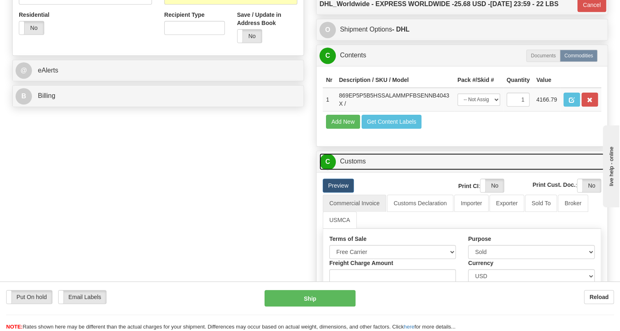
scroll to position [331, 0]
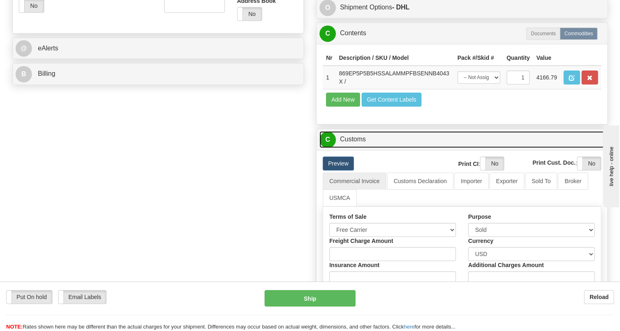
click at [353, 148] on link "C Customs" at bounding box center [461, 139] width 285 height 17
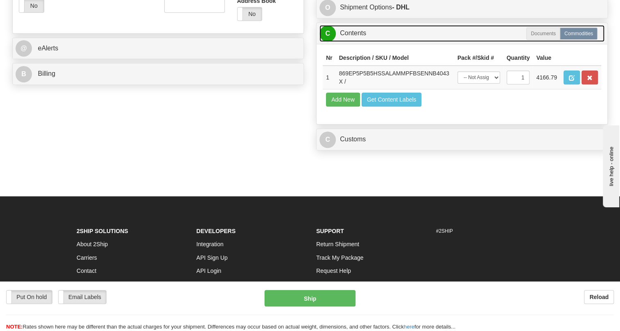
click at [354, 42] on link "C Contents" at bounding box center [461, 33] width 285 height 17
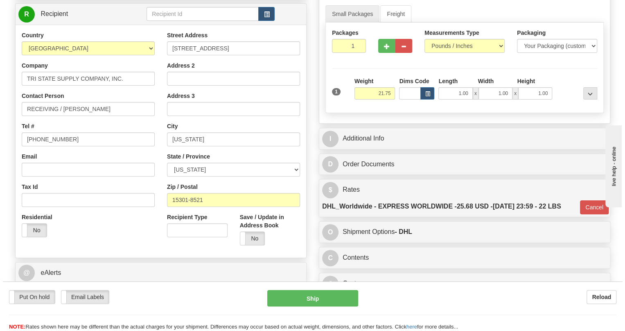
scroll to position [70, 0]
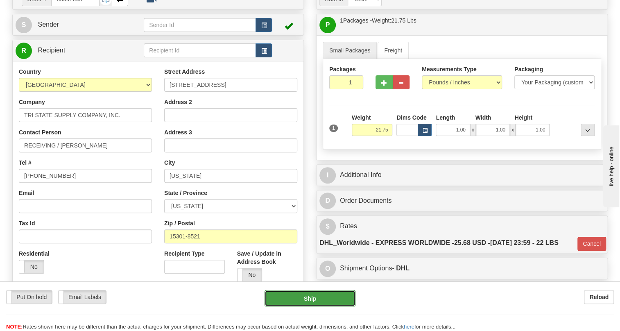
click at [311, 298] on button "Ship" at bounding box center [309, 298] width 91 height 16
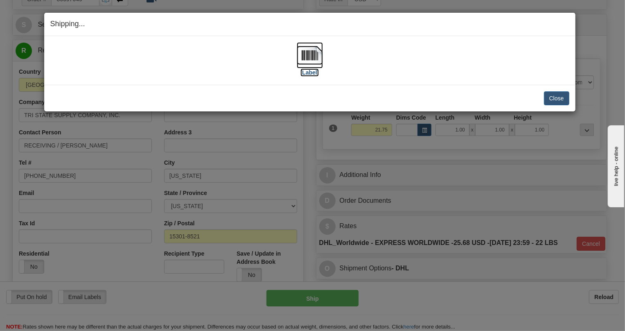
click at [309, 55] on img at bounding box center [310, 55] width 26 height 26
click at [554, 94] on button "Close" at bounding box center [556, 98] width 25 height 14
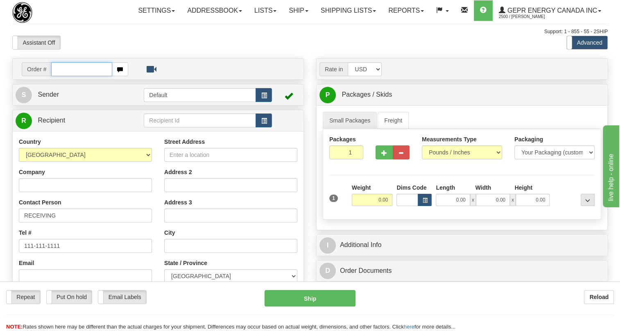
click at [74, 76] on input "text" at bounding box center [81, 69] width 61 height 14
paste input "0086697650"
click at [61, 76] on input "0086697650" at bounding box center [81, 69] width 61 height 14
type input "86697650"
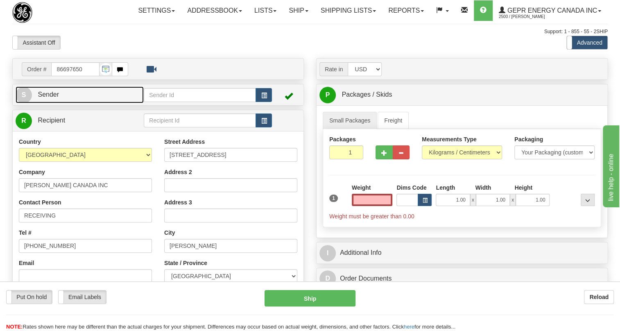
type input "0.00"
click at [50, 98] on span "Sender" at bounding box center [48, 94] width 21 height 7
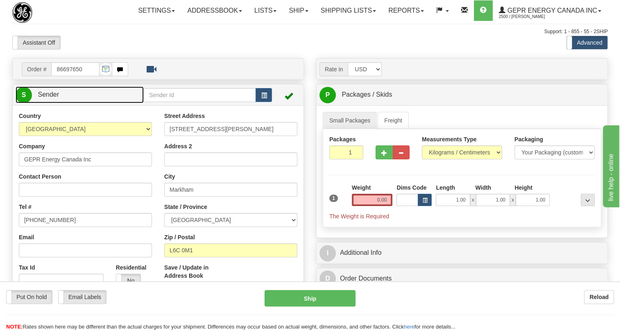
type input "MARKHAM"
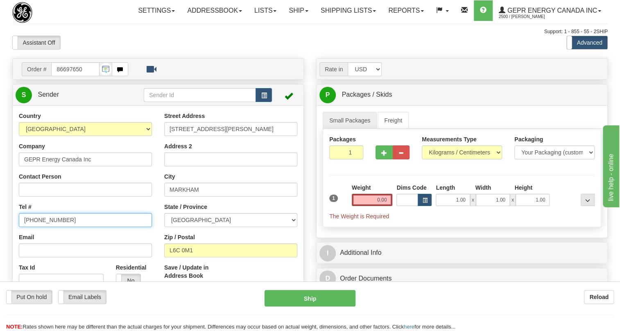
click at [48, 227] on input "(779)7960565" at bounding box center [85, 220] width 133 height 14
paste input "905-927-5013"
type input "905-927-5013"
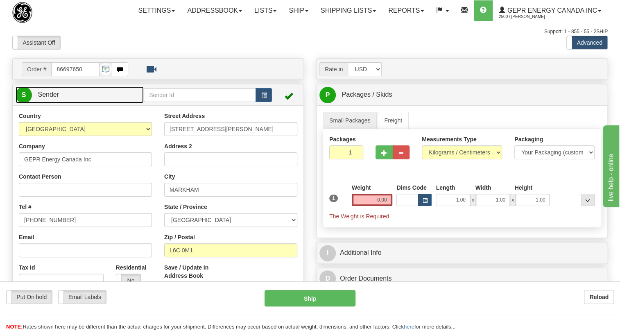
click at [53, 98] on span "Sender" at bounding box center [48, 94] width 21 height 7
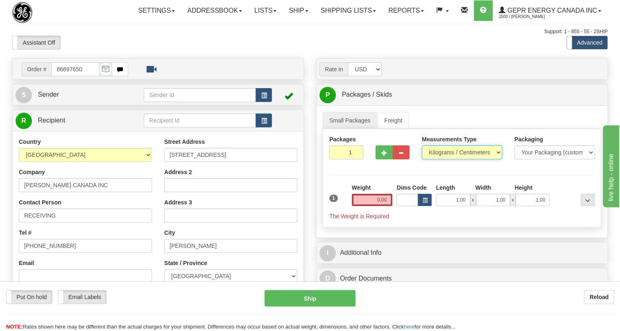
click at [447, 159] on select "Pounds / Inches Kilograms / Centimeters" at bounding box center [462, 152] width 80 height 14
select select "0"
click at [422, 159] on select "Pounds / Inches Kilograms / Centimeters" at bounding box center [462, 152] width 80 height 14
click at [378, 206] on input "0.00" at bounding box center [372, 200] width 41 height 12
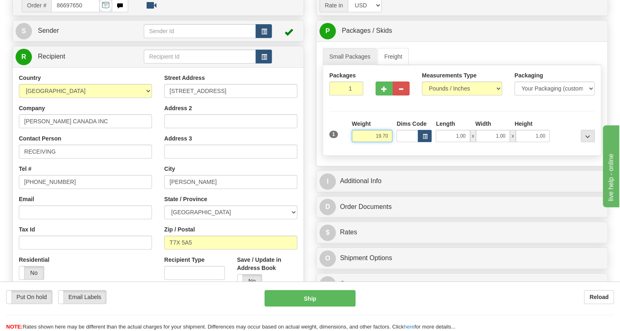
scroll to position [74, 0]
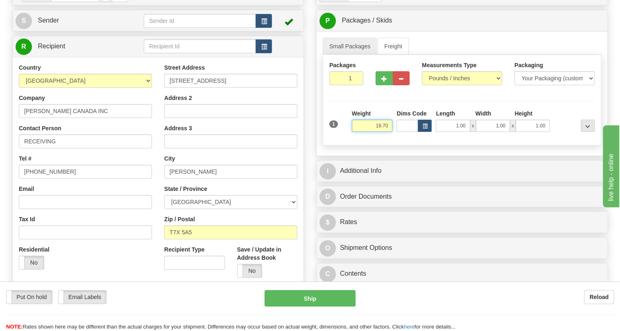
type input "19.70"
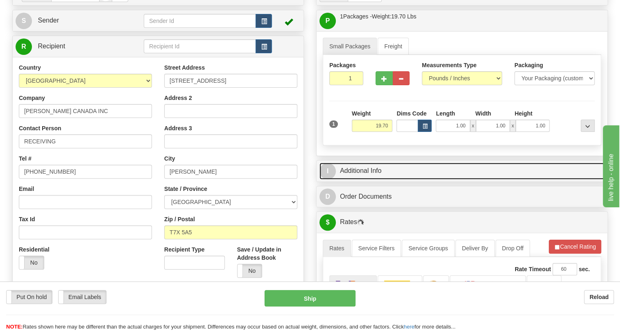
click at [366, 179] on link "I Additional Info" at bounding box center [461, 170] width 285 height 17
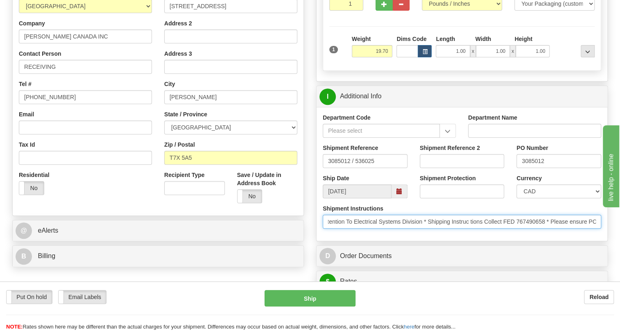
scroll to position [0, 359]
drag, startPoint x: 565, startPoint y: 240, endPoint x: 614, endPoint y: 241, distance: 49.5
click at [614, 241] on div "Toggle navigation Settings Shipping Preferences Fields Preferences New" at bounding box center [310, 267] width 620 height 832
click at [552, 228] on input "* PO 3085012 * Attention To Electrical Systems Division * Shipping Instruc tion…" at bounding box center [462, 221] width 278 height 14
drag, startPoint x: 553, startPoint y: 239, endPoint x: 524, endPoint y: 239, distance: 28.7
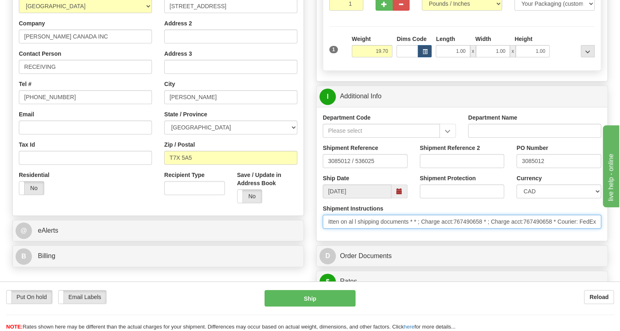
click at [524, 228] on input "* PO 3085012 * Attention To Electrical Systems Division * Shipping Instruc tion…" at bounding box center [462, 221] width 278 height 14
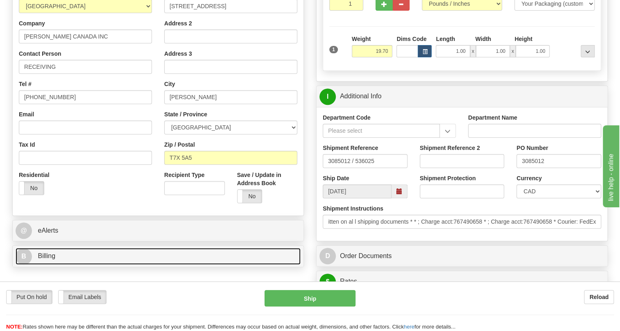
click at [50, 259] on span "Billing" at bounding box center [47, 255] width 18 height 7
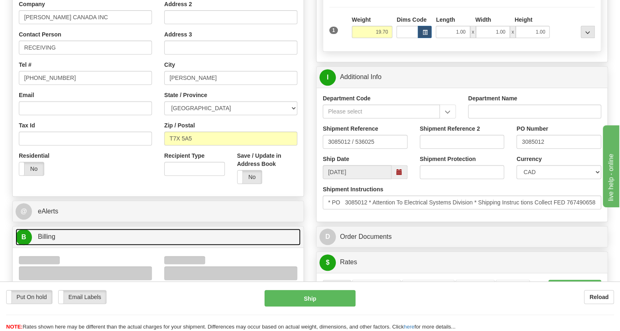
scroll to position [186, 0]
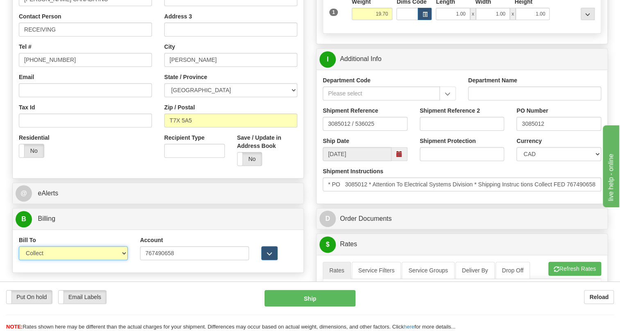
click at [70, 260] on select "Sender Recipient Third Party Collect" at bounding box center [73, 253] width 109 height 14
select select "2"
click at [19, 260] on select "Sender Recipient Third Party Collect" at bounding box center [73, 253] width 109 height 14
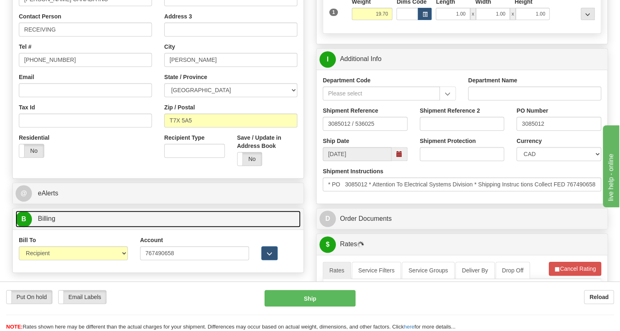
click at [49, 222] on span "Billing" at bounding box center [47, 218] width 18 height 7
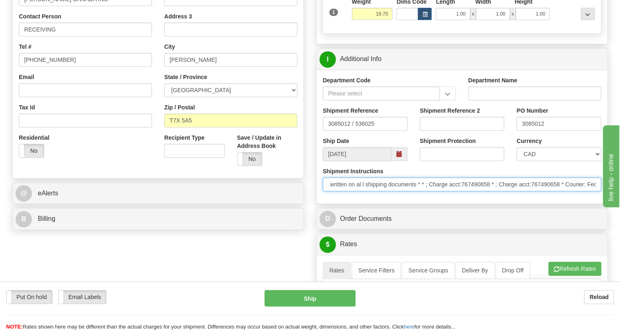
scroll to position [0, 359]
drag, startPoint x: 513, startPoint y: 204, endPoint x: 589, endPoint y: 214, distance: 76.4
click at [589, 197] on div "Shipment Instructions * PO 3085012 * Attention To Electrical Systems Division *…" at bounding box center [461, 182] width 291 height 30
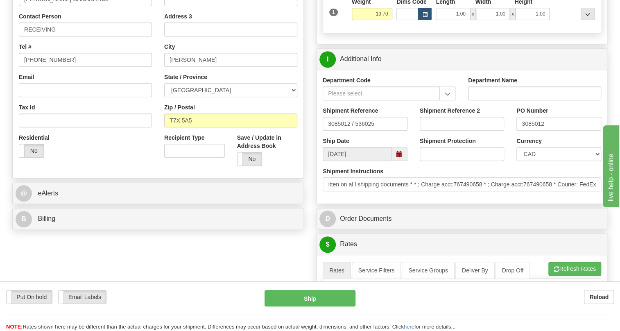
click at [501, 203] on div "Department Code Department Name Shipment Reference 3085012 / 536025 Shipment Re…" at bounding box center [461, 137] width 291 height 134
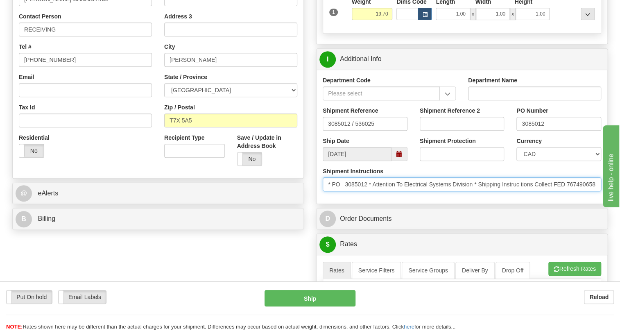
drag, startPoint x: 368, startPoint y: 201, endPoint x: 335, endPoint y: 201, distance: 33.2
click at [335, 191] on input "* PO 3085012 * Attention To Electrical Systems Division * Shipping Instruc tion…" at bounding box center [462, 184] width 278 height 14
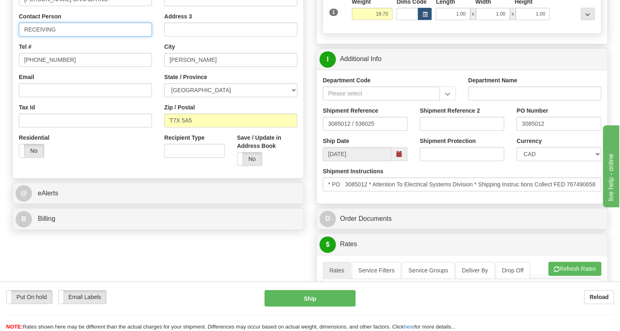
click at [86, 36] on input "RECEIVING" at bounding box center [85, 30] width 133 height 14
paste input "PO 3085012"
click at [67, 36] on input "RECEIVING / PO 3085012" at bounding box center [85, 30] width 133 height 14
type input "RECEIVING / PO# 3085012"
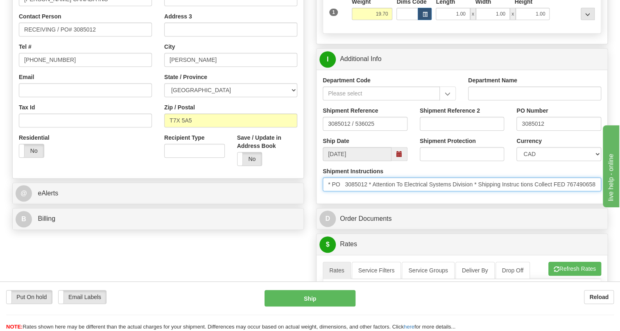
drag, startPoint x: 473, startPoint y: 204, endPoint x: 372, endPoint y: 203, distance: 101.1
click at [372, 191] on input "* PO 3085012 * Attention To Electrical Systems Division * Shipping Instruc tion…" at bounding box center [462, 184] width 278 height 14
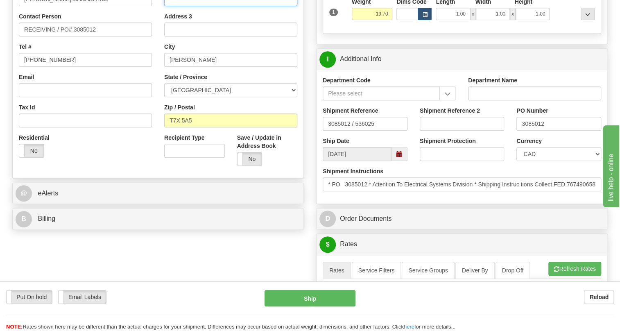
paste input "Attention To Electrical Systems Division"
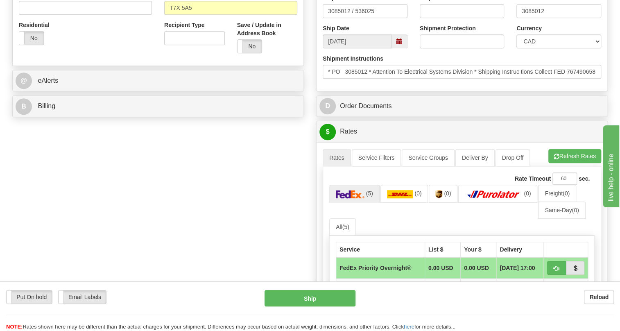
scroll to position [298, 0]
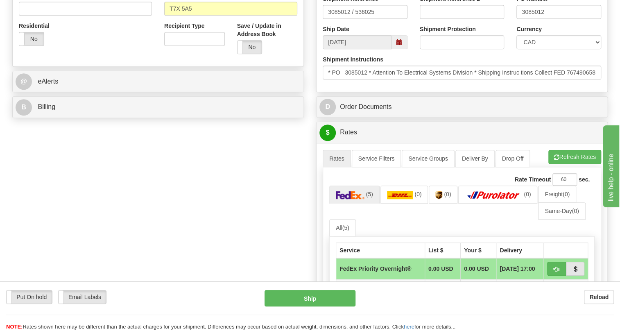
type input "Attention To Electrical Systems Division"
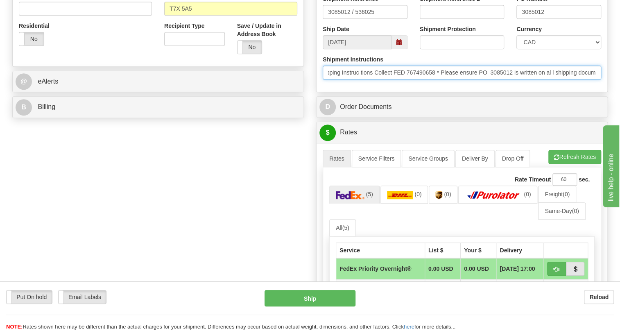
scroll to position [0, 0]
drag, startPoint x: 552, startPoint y: 90, endPoint x: 310, endPoint y: 91, distance: 241.9
click at [310, 91] on div "Rate in Account Currency ARN AWG AUD AUS BHD BBD BFR BMD BRC BRL GBP UKL BND BG…" at bounding box center [462, 127] width 304 height 732
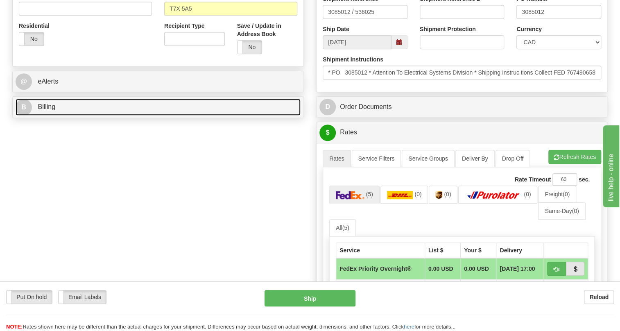
click at [42, 110] on span "Billing" at bounding box center [47, 106] width 18 height 7
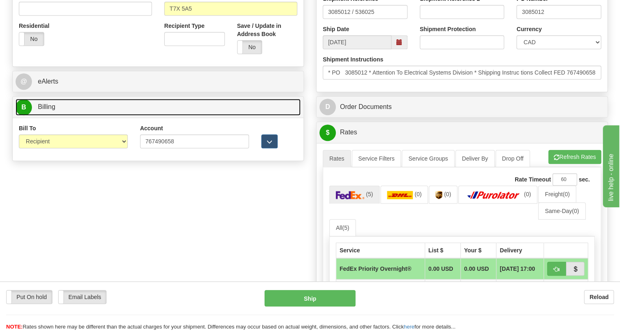
click at [42, 110] on span "Billing" at bounding box center [47, 106] width 18 height 7
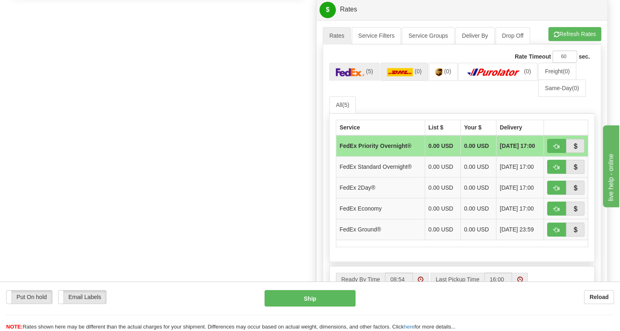
scroll to position [446, 0]
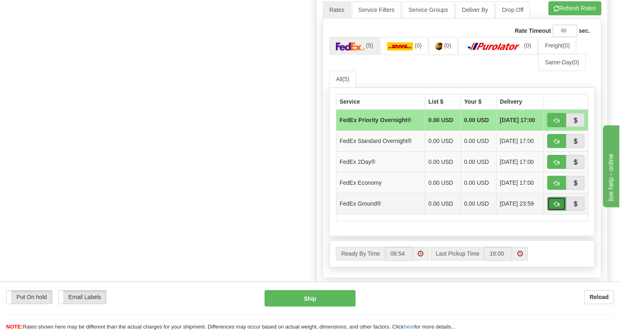
click at [557, 207] on span "button" at bounding box center [556, 203] width 6 height 5
type input "92"
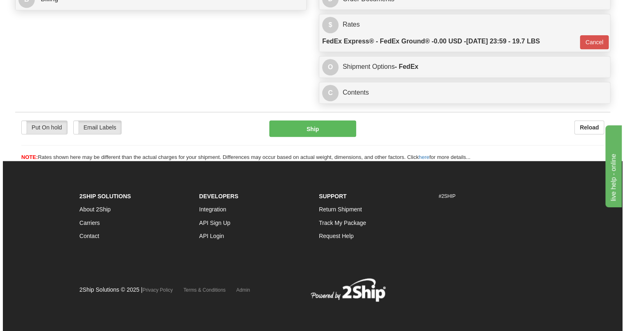
scroll to position [424, 0]
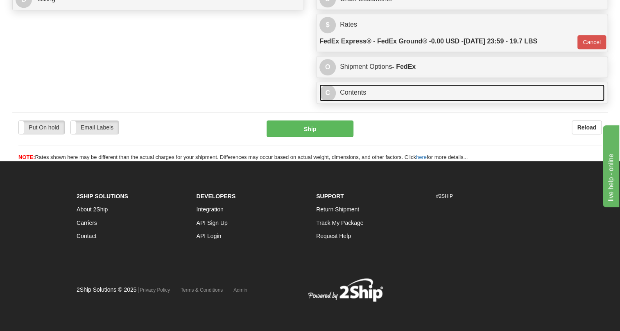
click at [356, 91] on link "C Contents" at bounding box center [461, 92] width 285 height 17
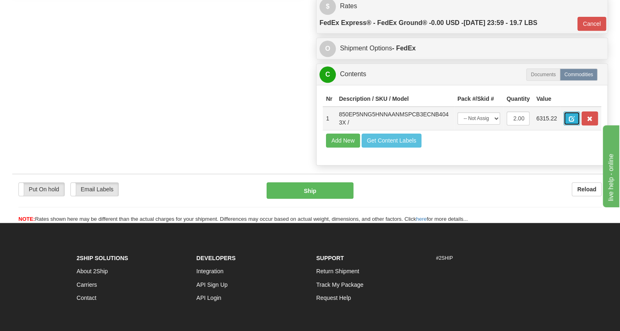
click at [570, 122] on span "button" at bounding box center [572, 118] width 6 height 5
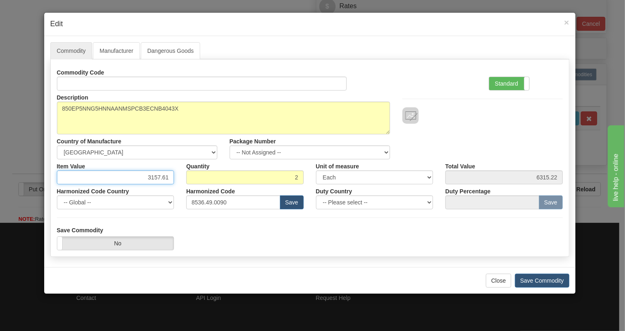
click at [156, 176] on input "3157.61" at bounding box center [115, 177] width 117 height 14
paste input "4.625,37"
click at [151, 177] on input "4.625,37" at bounding box center [115, 177] width 117 height 14
click at [163, 180] on input "4625,37" at bounding box center [115, 177] width 117 height 14
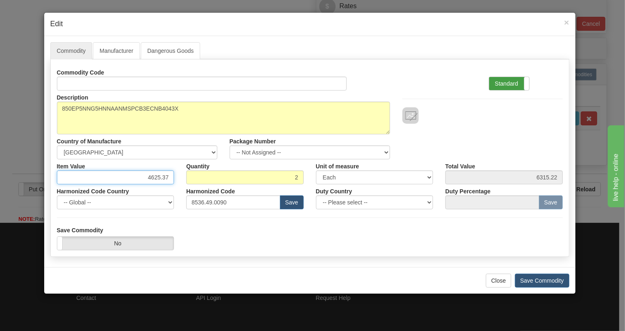
type input "4625.37"
type input "9250.74"
click at [508, 82] on label "Standard" at bounding box center [509, 83] width 40 height 13
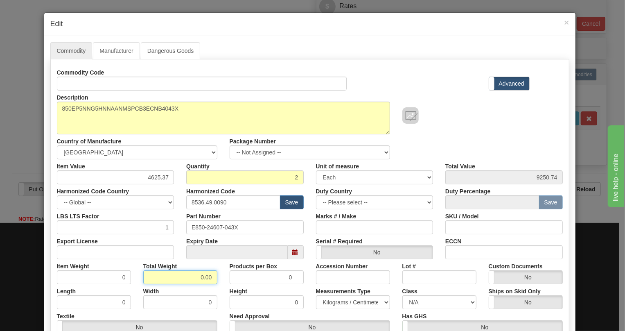
click at [198, 274] on input "0.00" at bounding box center [180, 277] width 74 height 14
type input "1.00"
type input "0.5000"
click at [347, 299] on select "Pounds / Inches Kilograms / Centimeters" at bounding box center [353, 302] width 74 height 14
select select "0"
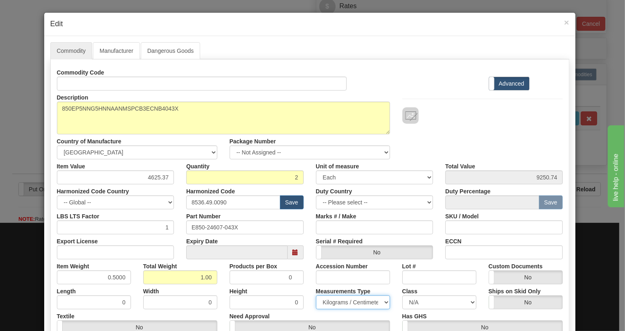
click at [316, 295] on select "Pounds / Inches Kilograms / Centimeters" at bounding box center [353, 302] width 74 height 14
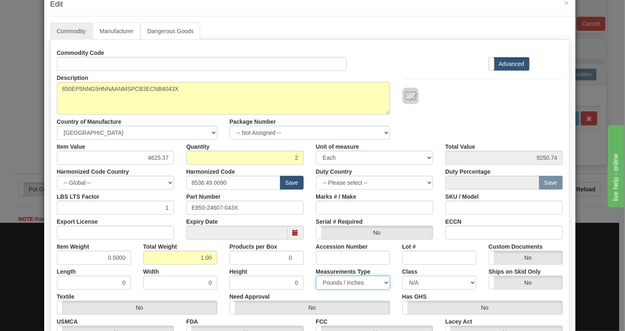
scroll to position [37, 0]
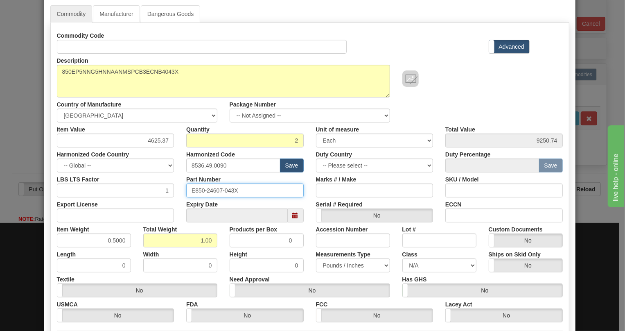
drag, startPoint x: 236, startPoint y: 190, endPoint x: 186, endPoint y: 191, distance: 49.5
click at [186, 191] on input "E850-24607-043X" at bounding box center [244, 190] width 117 height 14
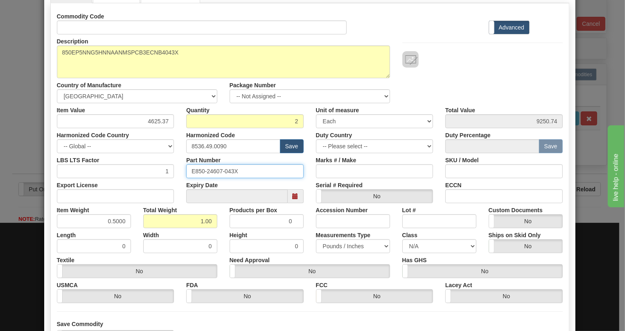
scroll to position [74, 0]
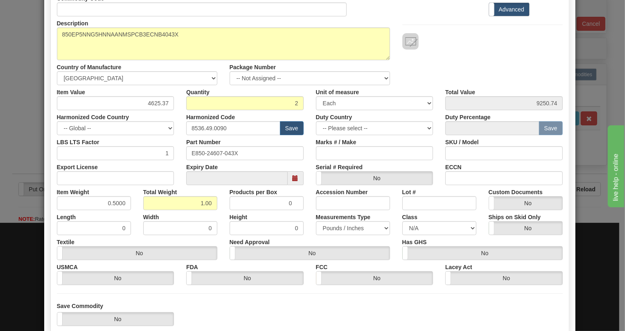
click at [306, 192] on div "Products per Box 0" at bounding box center [266, 197] width 86 height 25
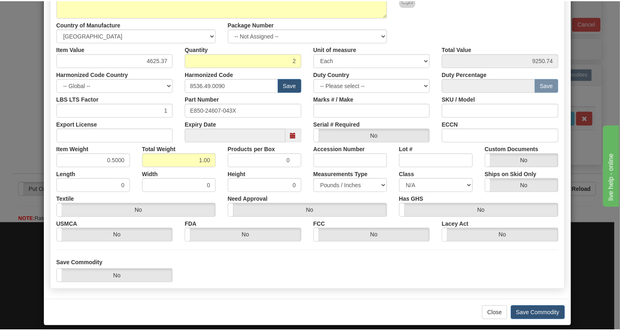
scroll to position [124, 0]
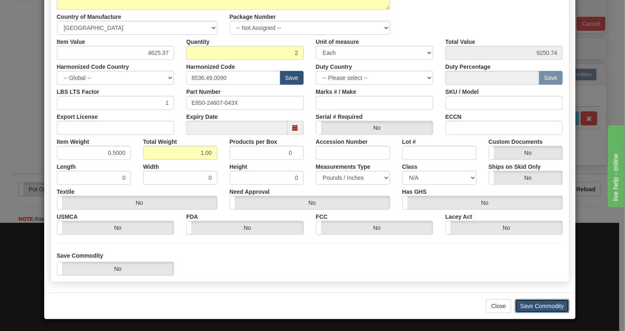
click at [538, 306] on button "Save Commodity" at bounding box center [542, 306] width 54 height 14
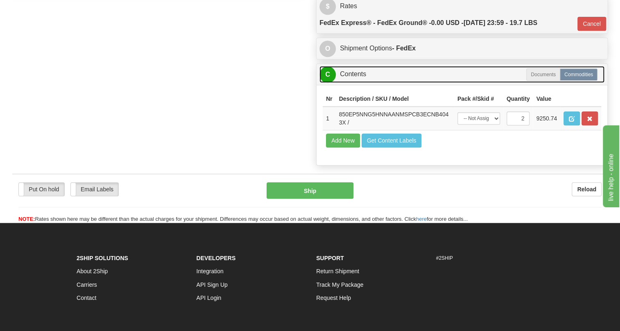
click at [361, 83] on link "C Contents" at bounding box center [461, 74] width 285 height 17
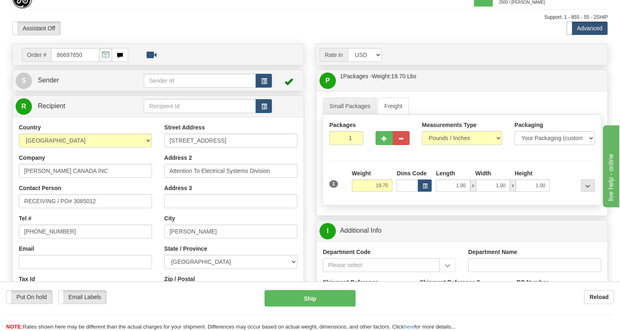
scroll to position [52, 0]
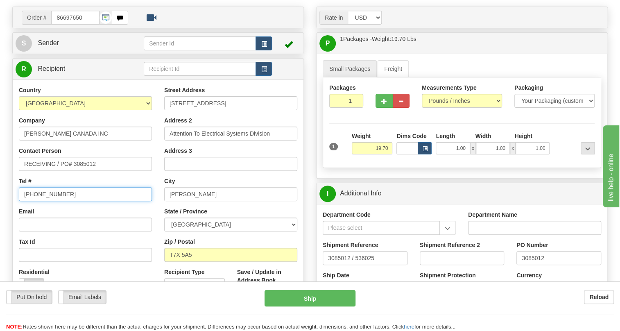
click at [69, 201] on input "[PHONE_NUMBER]" at bounding box center [85, 194] width 133 height 14
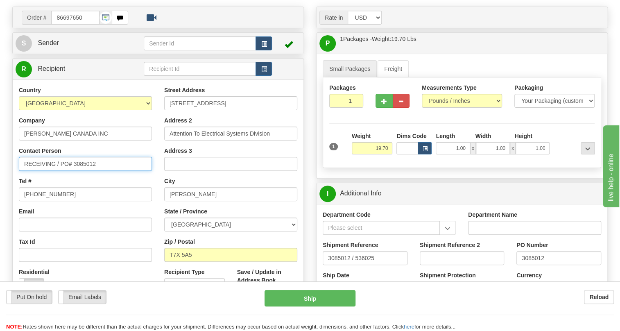
click at [25, 171] on input "RECEIVING / PO# 3085012" at bounding box center [85, 164] width 133 height 14
paste input "Vicky Whiffen"
type input "Vicky Whiffen / RECEIVING / PO# 3085012"
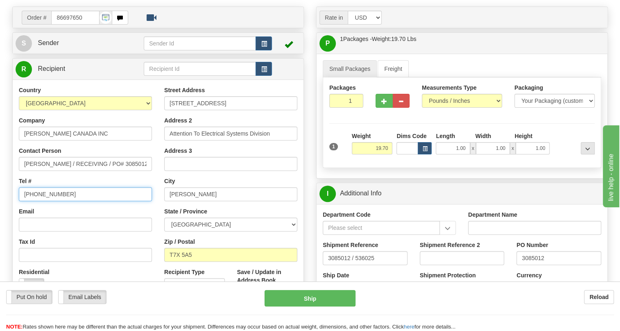
click at [54, 201] on input "[PHONE_NUMBER]" at bounding box center [85, 194] width 133 height 14
paste input "780-948-3377"
type input "780-948-3377"
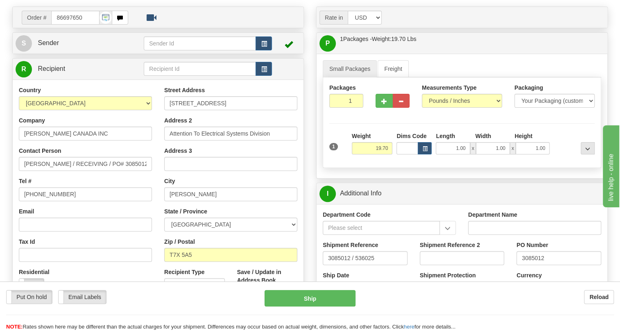
click at [132, 228] on div "Email" at bounding box center [85, 219] width 133 height 24
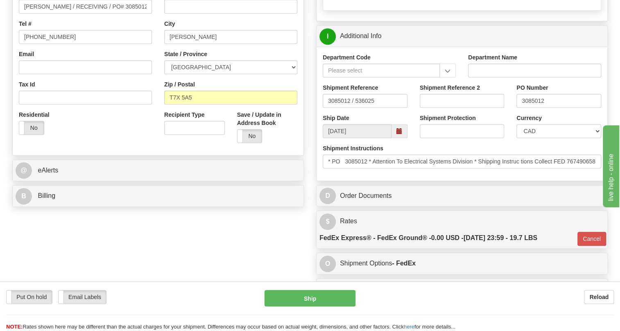
scroll to position [237, 0]
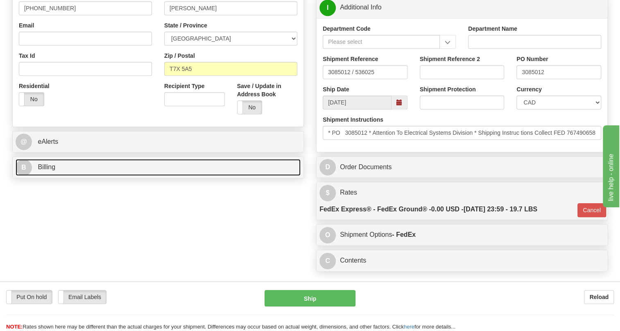
click at [53, 170] on span "Billing" at bounding box center [47, 166] width 18 height 7
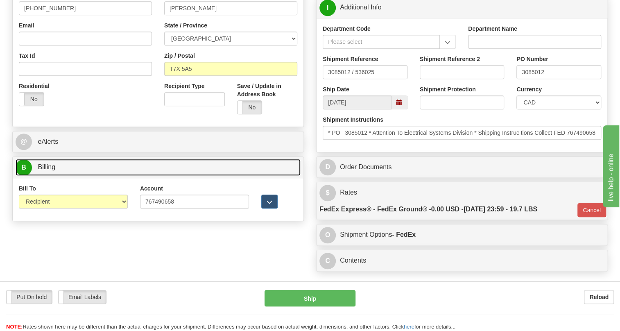
click at [49, 170] on span "Billing" at bounding box center [47, 166] width 18 height 7
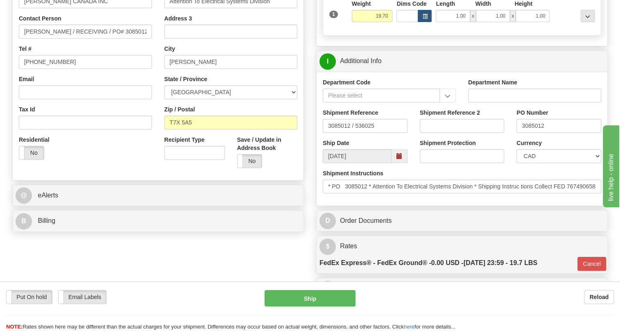
scroll to position [201, 0]
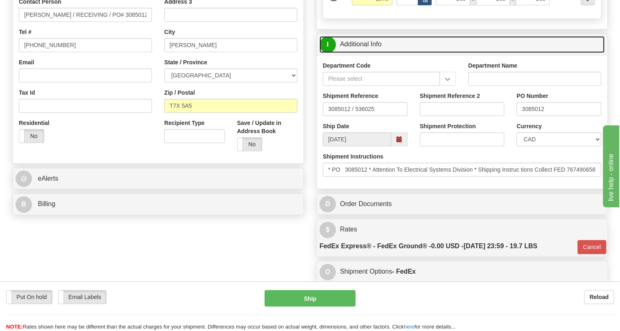
click at [364, 53] on link "I Additional Info" at bounding box center [461, 44] width 285 height 17
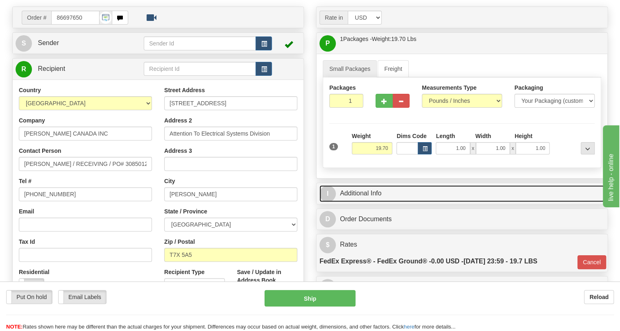
scroll to position [89, 0]
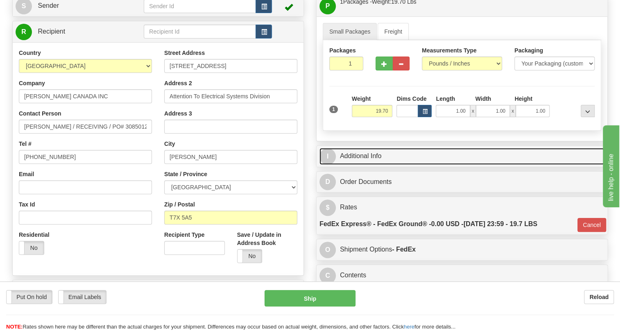
click at [367, 165] on link "I Additional Info" at bounding box center [461, 156] width 285 height 17
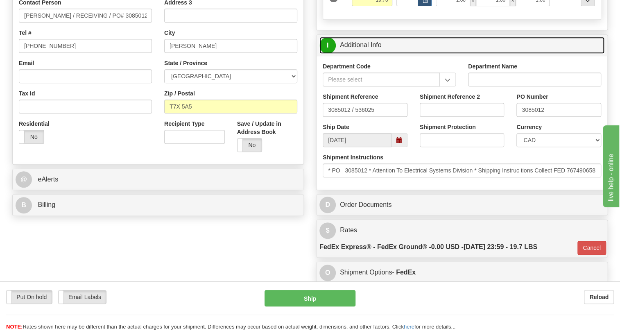
scroll to position [201, 0]
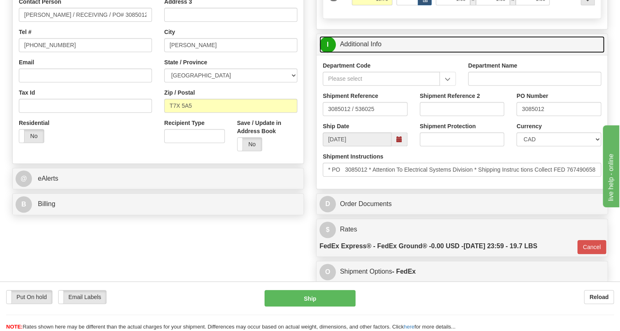
click at [370, 53] on link "I Additional Info" at bounding box center [461, 44] width 285 height 17
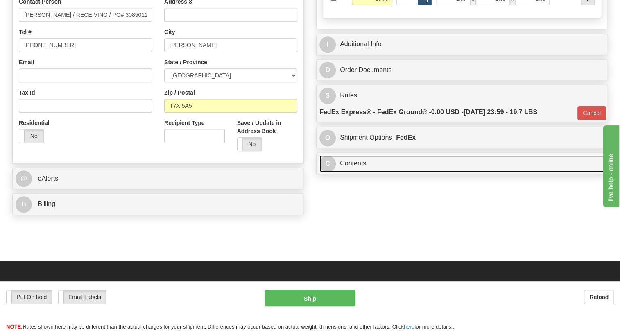
click at [356, 172] on link "C Contents" at bounding box center [461, 163] width 285 height 17
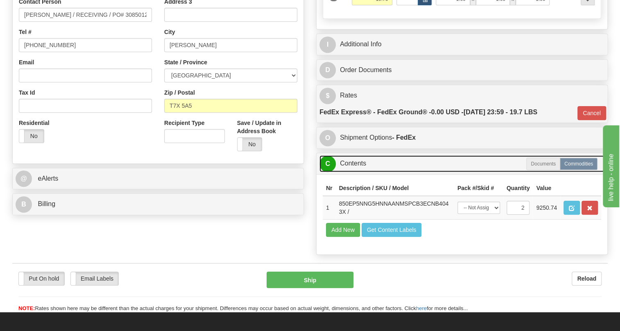
click at [356, 172] on link "C Contents" at bounding box center [461, 163] width 285 height 17
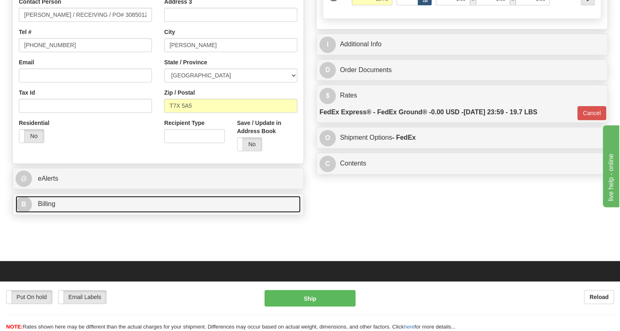
click at [49, 207] on span "Billing" at bounding box center [47, 203] width 18 height 7
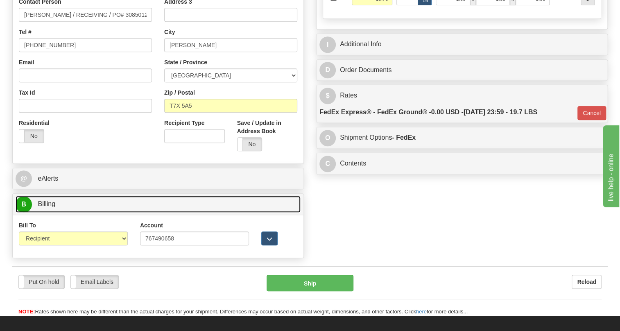
click at [49, 207] on span "Billing" at bounding box center [47, 203] width 18 height 7
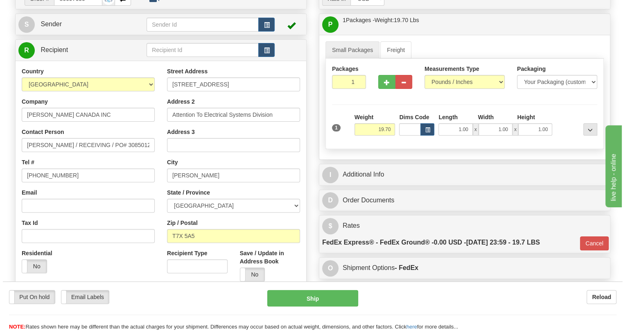
scroll to position [89, 0]
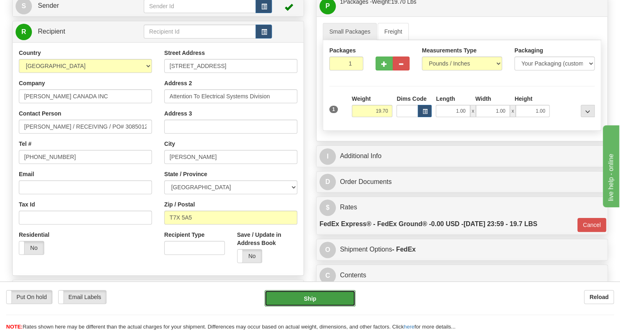
click at [307, 300] on button "Ship" at bounding box center [309, 298] width 91 height 16
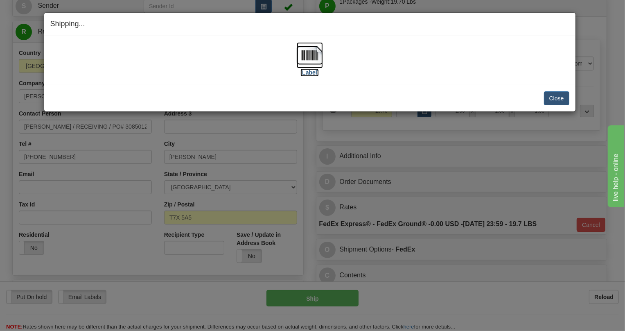
click at [313, 54] on img at bounding box center [310, 55] width 26 height 26
click at [557, 99] on button "Close" at bounding box center [556, 98] width 25 height 14
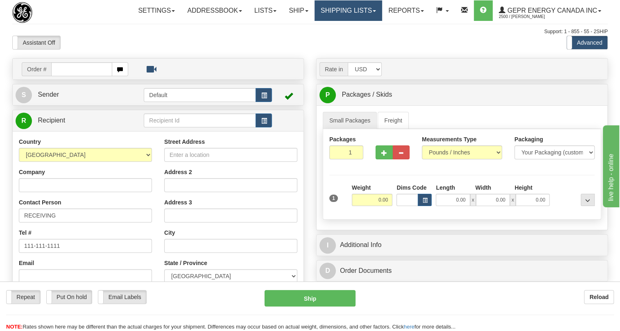
click at [375, 9] on link "Shipping lists" at bounding box center [348, 10] width 68 height 20
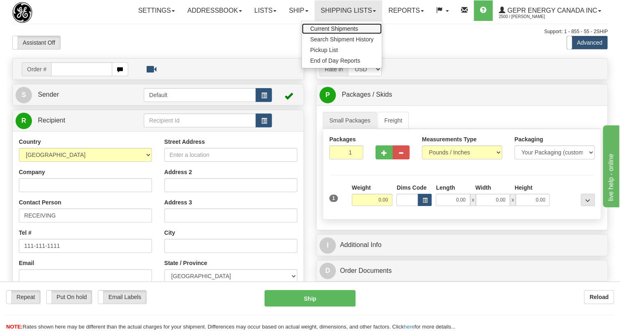
click at [339, 27] on span "Current Shipments" at bounding box center [334, 28] width 48 height 7
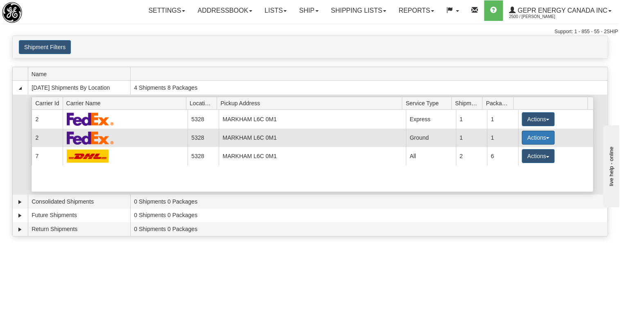
click at [546, 137] on span "button" at bounding box center [547, 138] width 3 height 2
click at [519, 155] on span "Details" at bounding box center [507, 153] width 22 height 6
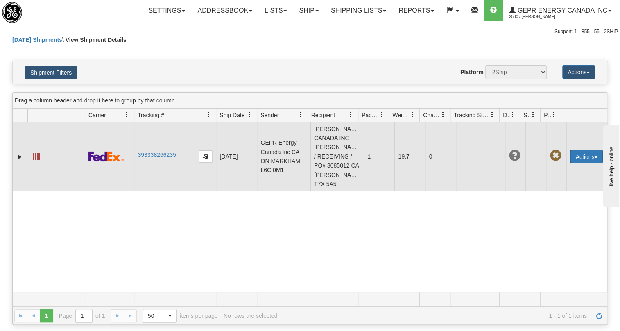
click at [592, 159] on button "Actions" at bounding box center [586, 156] width 33 height 13
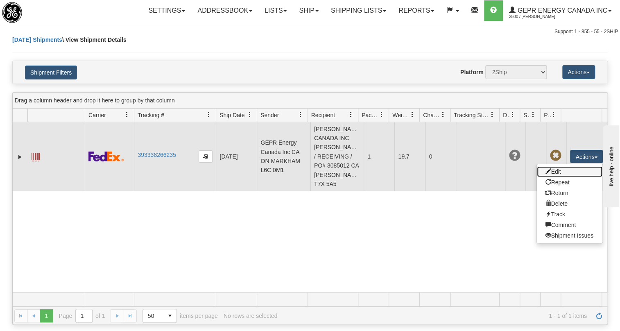
click at [550, 176] on link "Edit" at bounding box center [569, 171] width 65 height 11
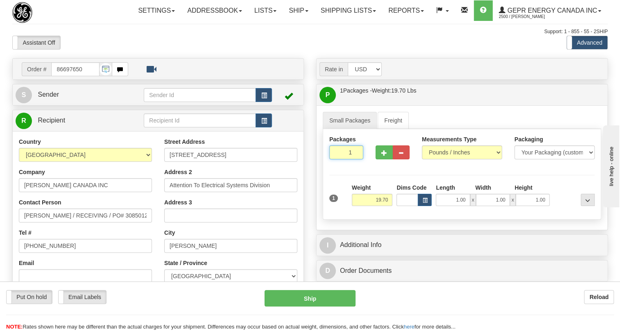
click at [339, 159] on input "1" at bounding box center [346, 152] width 34 height 14
type input "2"
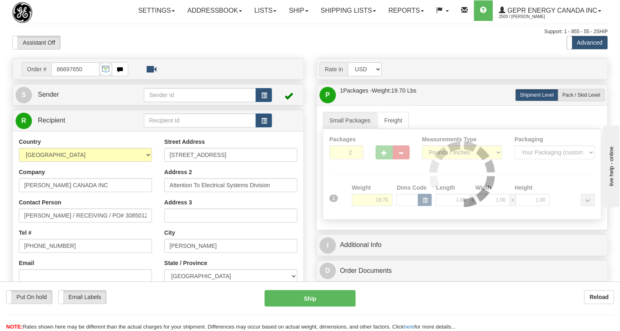
type input "92"
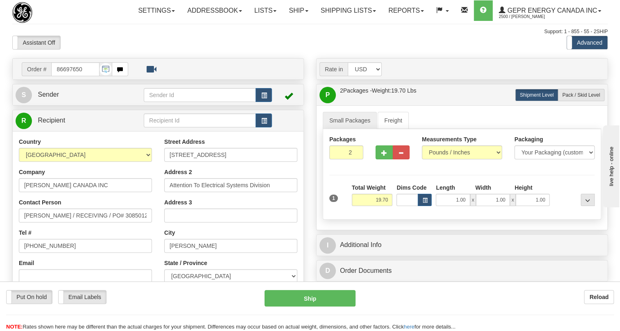
click at [395, 219] on div "Packages 2 1 Measurements Type" at bounding box center [462, 174] width 278 height 90
click at [380, 206] on input "19.70" at bounding box center [372, 200] width 41 height 12
click at [387, 206] on input "19.70" at bounding box center [372, 200] width 41 height 12
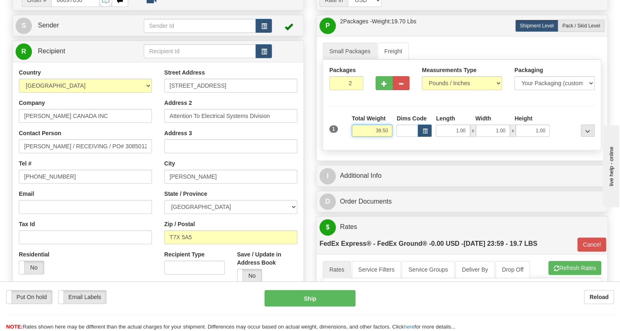
scroll to position [74, 0]
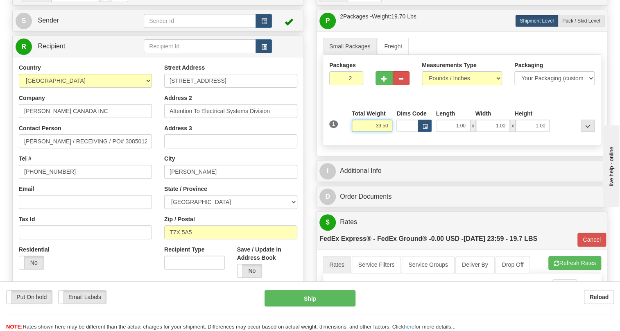
type input "39.50"
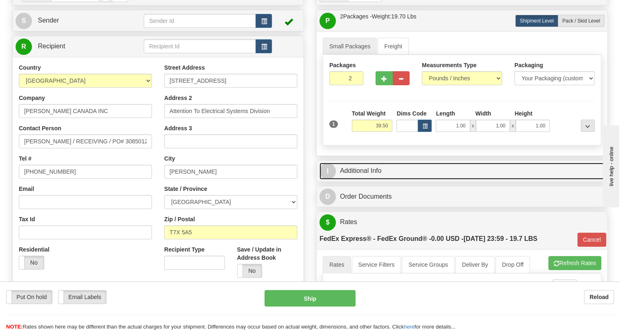
type input "92"
click at [364, 179] on link "I Additional Info" at bounding box center [461, 170] width 285 height 17
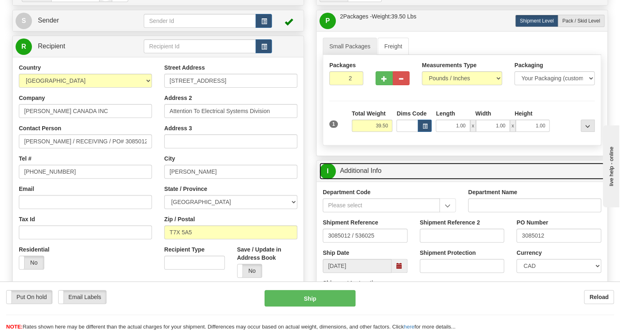
click at [364, 179] on link "I Additional Info" at bounding box center [461, 170] width 285 height 17
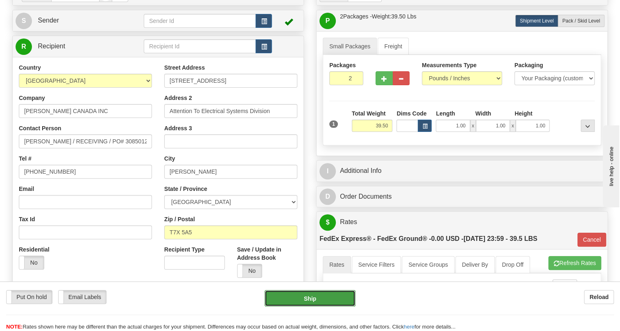
click at [315, 299] on button "Ship" at bounding box center [309, 298] width 91 height 16
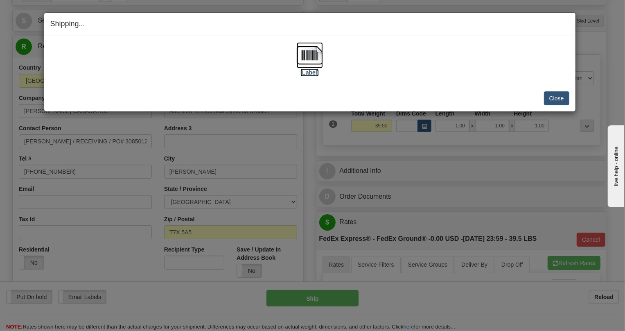
click at [315, 59] on img at bounding box center [310, 55] width 26 height 26
click at [553, 98] on button "Close" at bounding box center [556, 98] width 25 height 14
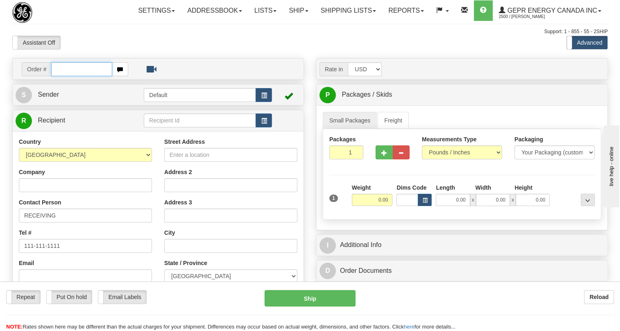
click at [62, 76] on input "text" at bounding box center [81, 69] width 61 height 14
paste input "0086697647"
click at [62, 76] on input "0086697647" at bounding box center [81, 69] width 61 height 14
type input "86697647"
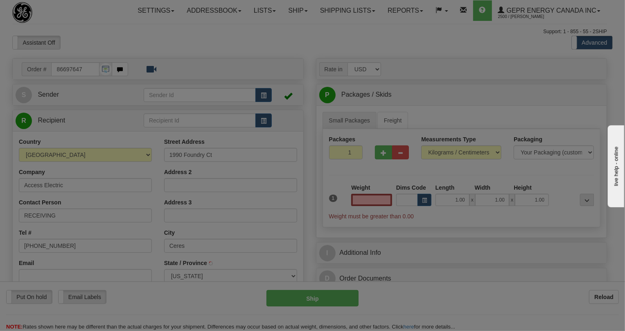
type input "CERES"
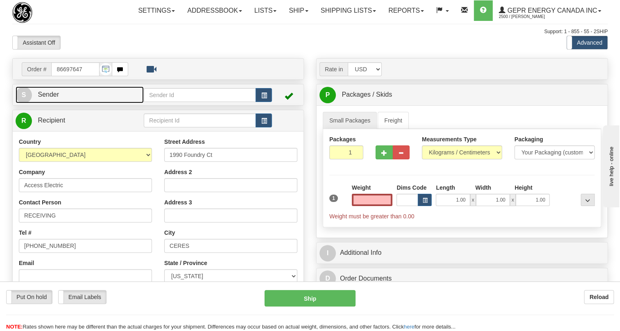
type input "0.00"
click at [49, 98] on span "Sender" at bounding box center [48, 94] width 21 height 7
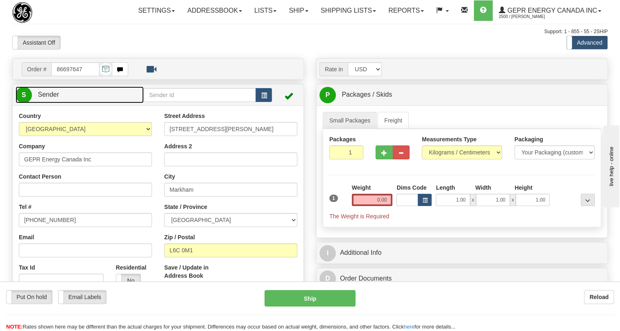
type input "MARKHAM"
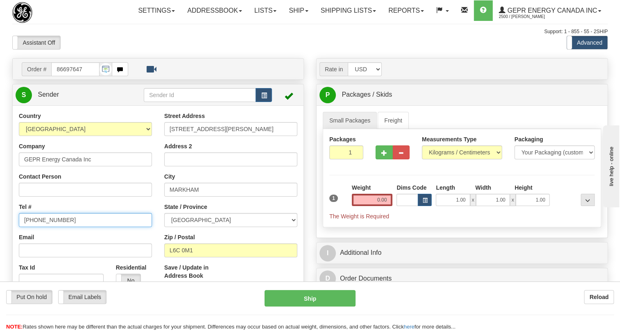
click at [55, 227] on input "[PHONE_NUMBER]" at bounding box center [85, 220] width 133 height 14
paste input "[PHONE_NUMBER]"
type input "[PHONE_NUMBER]"
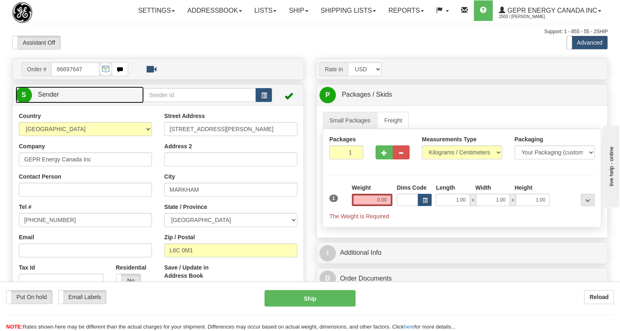
click at [56, 98] on span "Sender" at bounding box center [48, 94] width 21 height 7
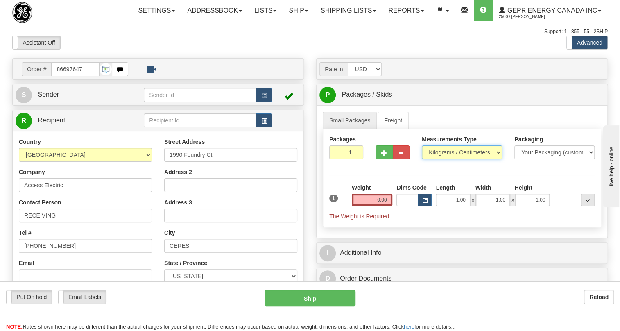
click at [441, 159] on select "Pounds / Inches Kilograms / Centimeters" at bounding box center [462, 152] width 80 height 14
select select "0"
click at [422, 159] on select "Pounds / Inches Kilograms / Centimeters" at bounding box center [462, 152] width 80 height 14
click at [364, 206] on input "0.00" at bounding box center [372, 200] width 41 height 12
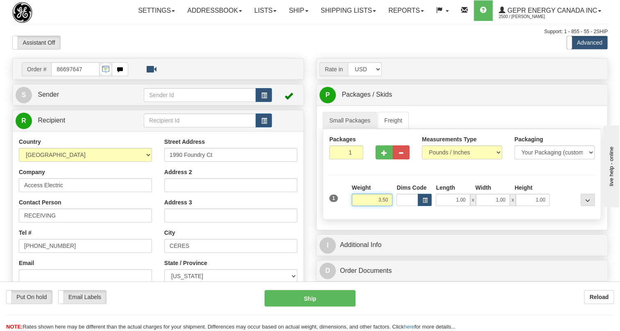
scroll to position [74, 0]
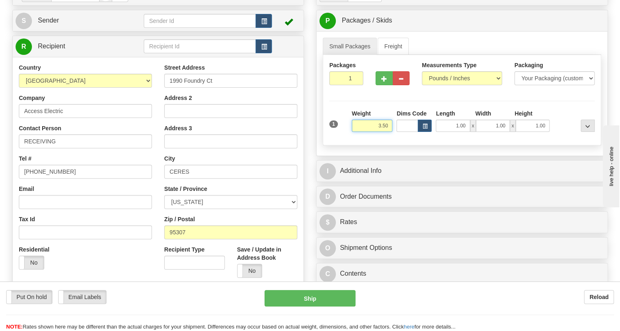
type input "3.50"
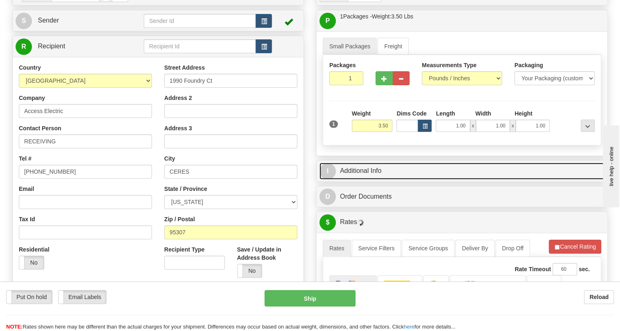
click at [353, 179] on link "I Additional Info" at bounding box center [461, 170] width 285 height 17
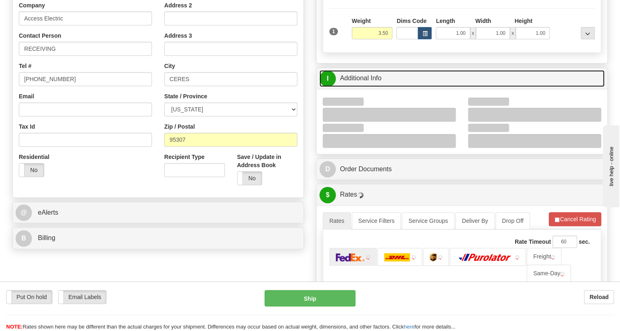
scroll to position [186, 0]
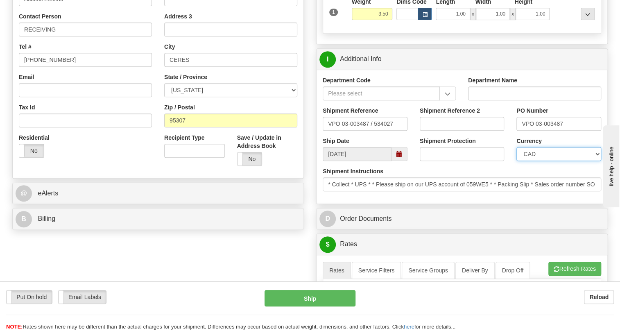
click at [544, 161] on select "CAD USD EUR ZAR [PERSON_NAME] ARN AUD AUS AWG BBD BFR BGN BHD BMD BND BRC BRL C…" at bounding box center [558, 154] width 85 height 14
select select "1"
click at [516, 161] on select "CAD USD EUR ZAR [PERSON_NAME] ARN AUD AUS AWG BBD BFR BGN BHD BMD BND BRC BRL C…" at bounding box center [558, 154] width 85 height 14
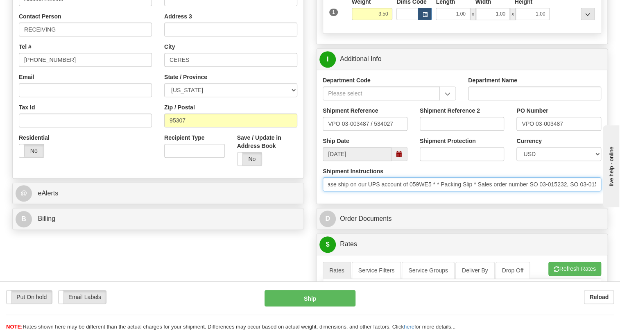
scroll to position [0, 0]
drag, startPoint x: 432, startPoint y: 201, endPoint x: 310, endPoint y: 210, distance: 121.9
click at [310, 210] on div "Rate in Account Currency ARN AWG AUD AUS BHD BBD BFR BMD BRC BRL GBP UKL BND BG…" at bounding box center [462, 268] width 304 height 793
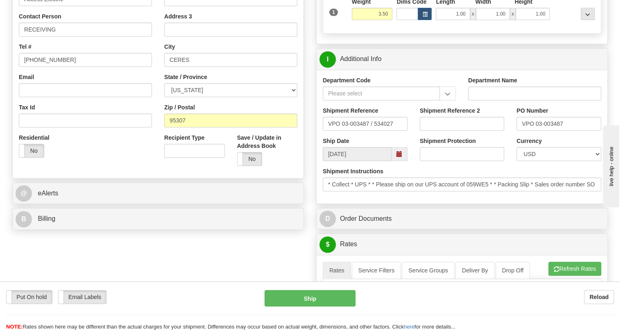
click at [415, 197] on div "Shipment Instructions * Collect * UPS * * Please ship on our UPS account of 059…" at bounding box center [461, 182] width 291 height 30
drag, startPoint x: 188, startPoint y: 137, endPoint x: 160, endPoint y: 143, distance: 28.9
click at [160, 143] on div "Street Address 1990 Foundry Ct Address 2 Address 3 City CERES State / Province …" at bounding box center [230, 62] width 145 height 220
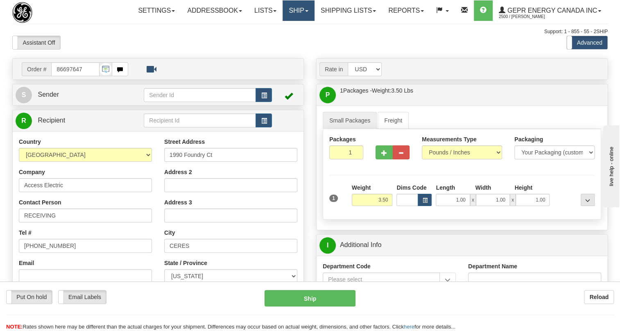
click at [302, 12] on link "Ship" at bounding box center [298, 10] width 32 height 20
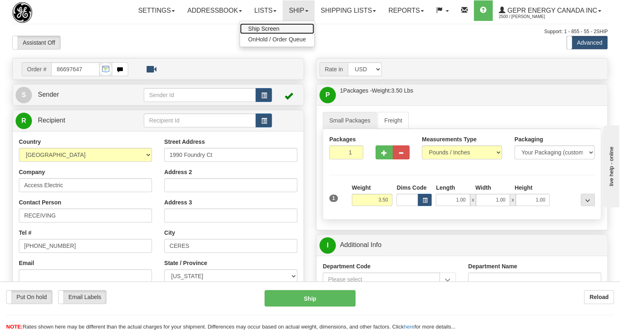
click at [269, 27] on span "Ship Screen" at bounding box center [263, 28] width 31 height 7
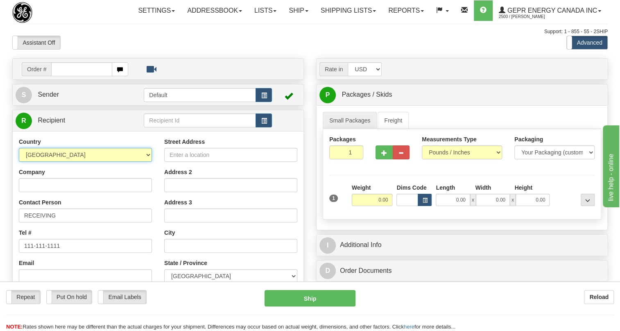
click at [146, 162] on select "[GEOGRAPHIC_DATA] [GEOGRAPHIC_DATA] [GEOGRAPHIC_DATA] [GEOGRAPHIC_DATA] [US_STA…" at bounding box center [85, 155] width 133 height 14
select select "US"
click at [19, 162] on select "AFGHANISTAN ALAND ISLANDS ALBANIA ALGERIA AMERICAN SAMOA ANDORRA ANGOLA ANGUILL…" at bounding box center [85, 155] width 133 height 14
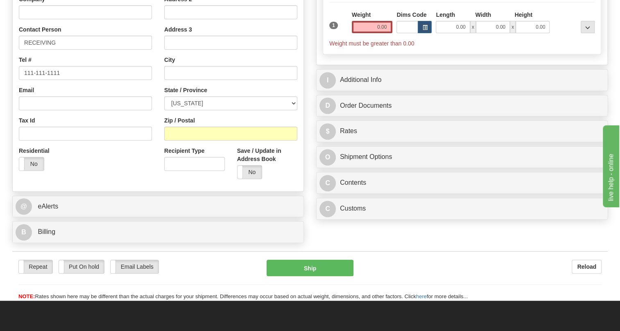
scroll to position [186, 0]
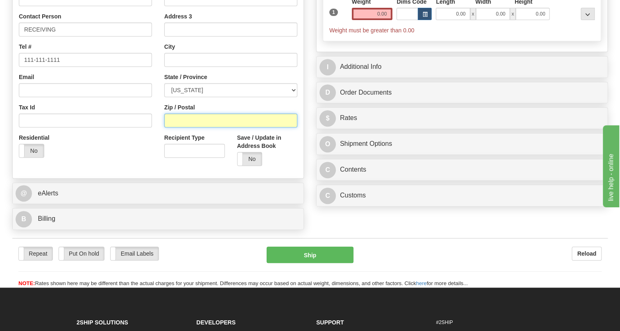
click at [174, 127] on input "Zip / Postal" at bounding box center [230, 120] width 133 height 14
paste input "95307"
type input "95307"
click at [157, 153] on div "Residential Yes No" at bounding box center [85, 148] width 145 height 30
type input "CERES"
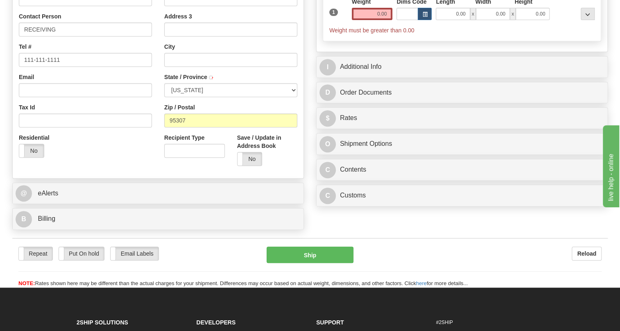
select select "CA"
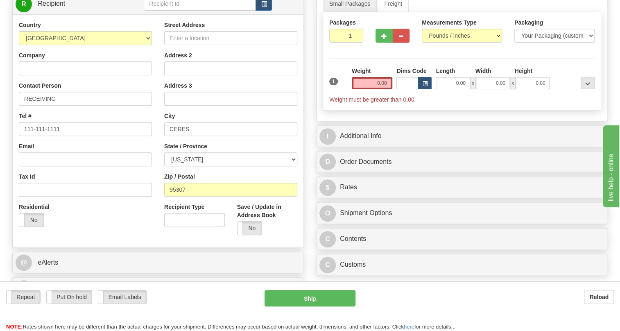
scroll to position [111, 0]
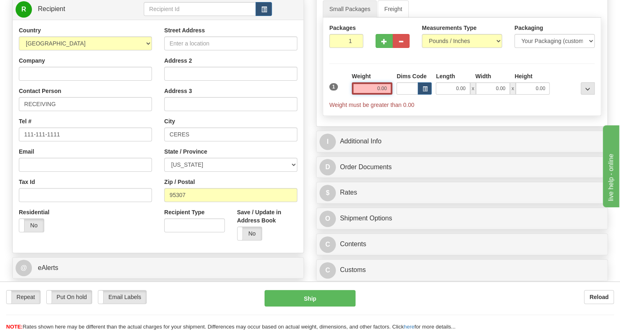
click at [369, 95] on input "0.00" at bounding box center [372, 88] width 41 height 12
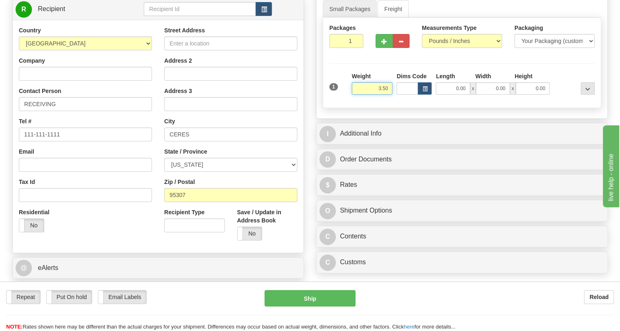
type input "3.50"
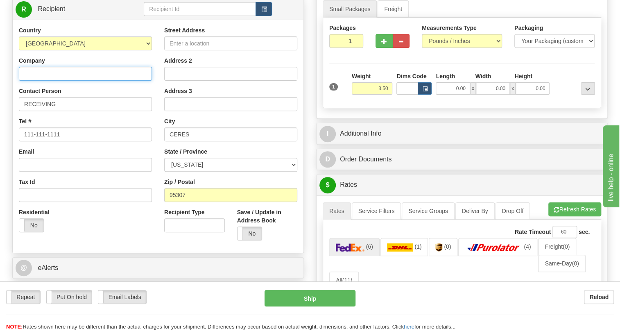
click at [39, 81] on input "Company" at bounding box center [85, 74] width 133 height 14
paste input "Access Electric"
type input "Access Electric"
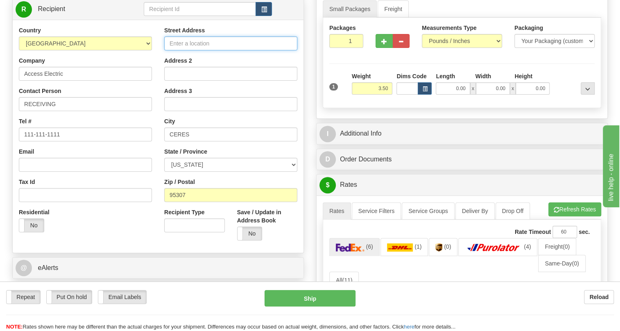
click at [188, 50] on input "Street Address" at bounding box center [230, 43] width 133 height 14
paste input "1990 Foundry Ct"
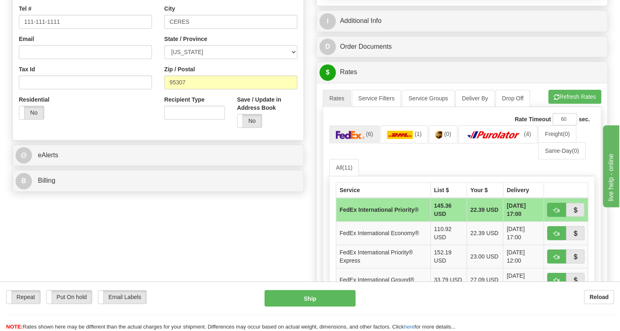
scroll to position [260, 0]
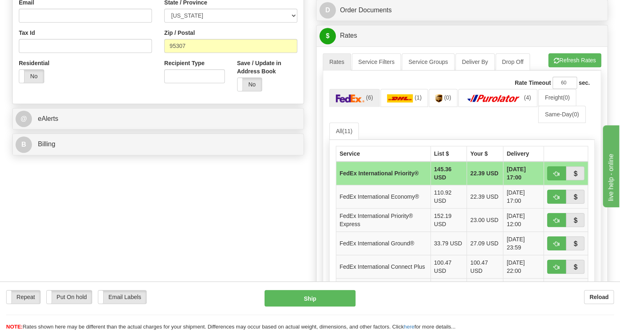
type input "1990 Foundry Ct"
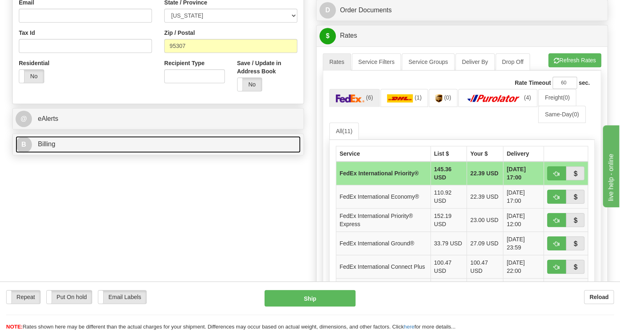
click at [46, 147] on span "Billing" at bounding box center [47, 143] width 18 height 7
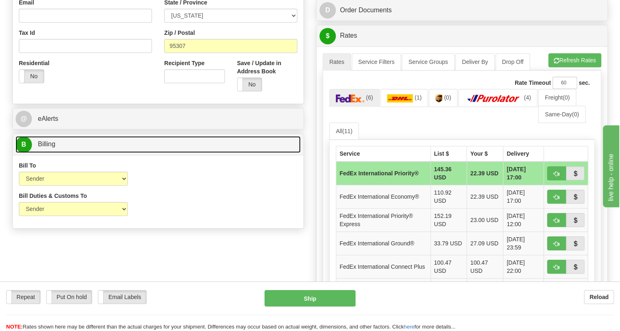
click at [46, 147] on span "Billing" at bounding box center [47, 143] width 18 height 7
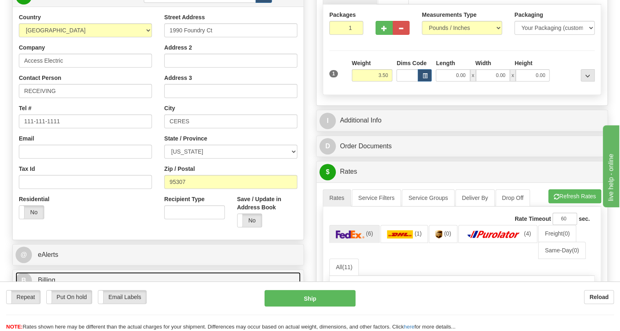
scroll to position [111, 0]
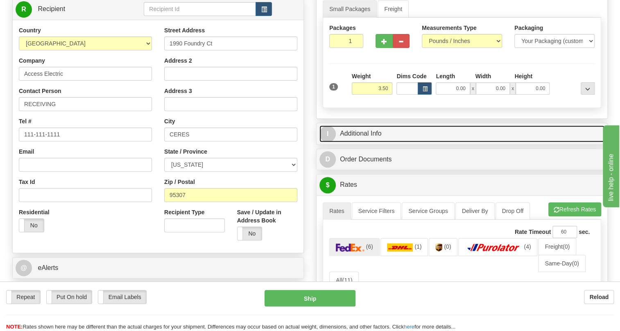
click at [368, 142] on link "I Additional Info" at bounding box center [461, 133] width 285 height 17
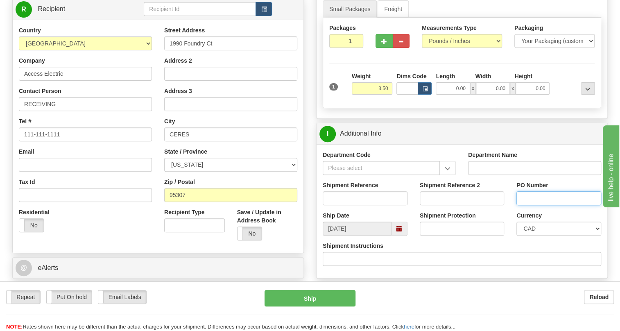
click at [532, 205] on input "PO Number" at bounding box center [558, 198] width 85 height 14
paste input "VPO 03-003487"
type input "VPO 03-003487"
click at [332, 205] on input "Shipment Reference" at bounding box center [365, 198] width 85 height 14
paste input "0000534027"
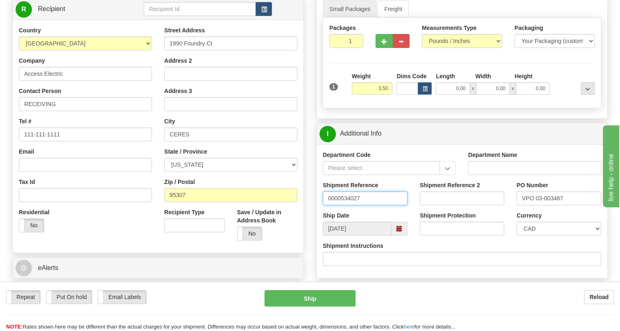
click at [338, 205] on input "0000534027" at bounding box center [365, 198] width 85 height 14
click at [350, 205] on input "534027" at bounding box center [365, 198] width 85 height 14
type input "534027/5399005547"
click at [543, 235] on select "CAD USD EUR ZAR RON ANG ARN AUD AUS AWG BBD BFR BGN BHD BMD BND BRC BRL CHP CKZ…" at bounding box center [558, 228] width 85 height 14
select select "1"
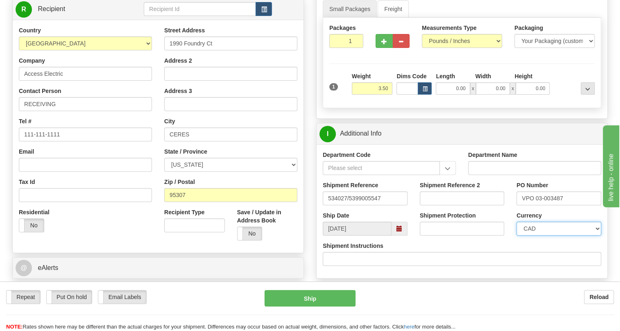
click at [516, 235] on select "CAD USD EUR ZAR RON ANG ARN AUD AUS AWG BBD BFR BGN BHD BMD BND BRC BRL CHP CKZ…" at bounding box center [558, 228] width 85 height 14
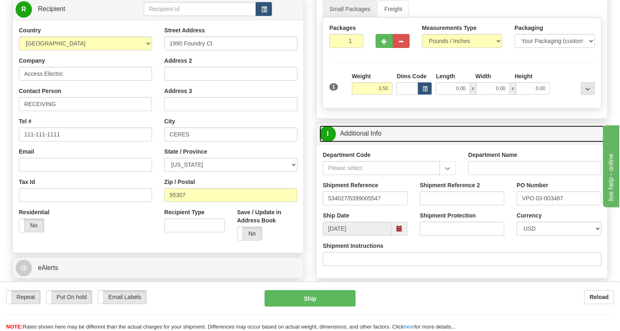
click at [355, 142] on link "I Additional Info" at bounding box center [461, 133] width 285 height 17
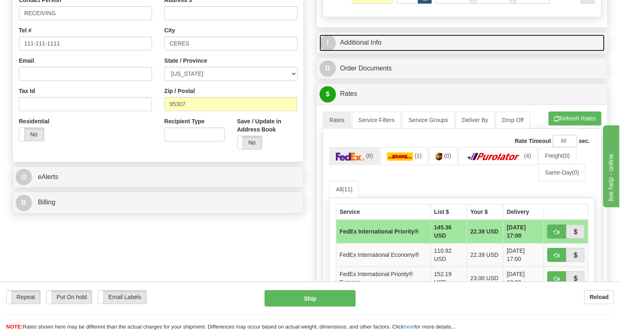
scroll to position [223, 0]
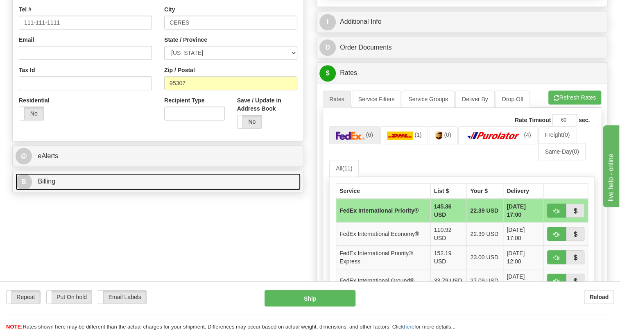
click at [47, 185] on span "Billing" at bounding box center [47, 181] width 18 height 7
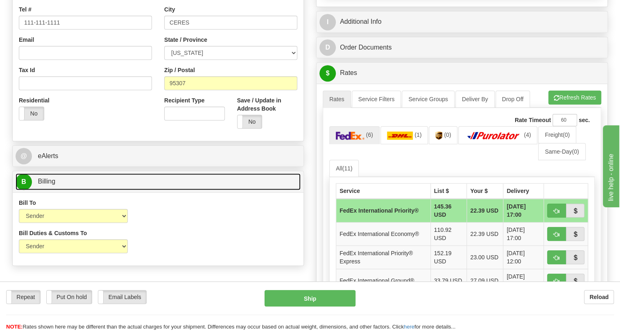
click at [47, 185] on span "Billing" at bounding box center [47, 181] width 18 height 7
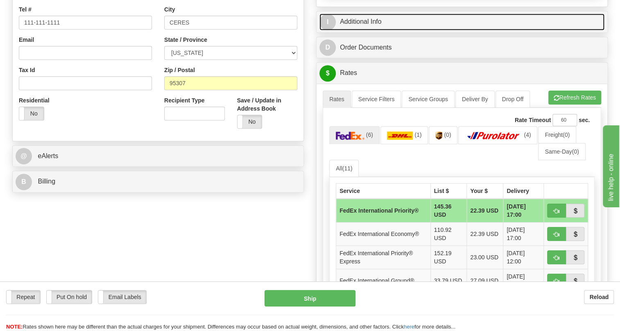
click at [370, 30] on link "I Additional Info" at bounding box center [461, 22] width 285 height 17
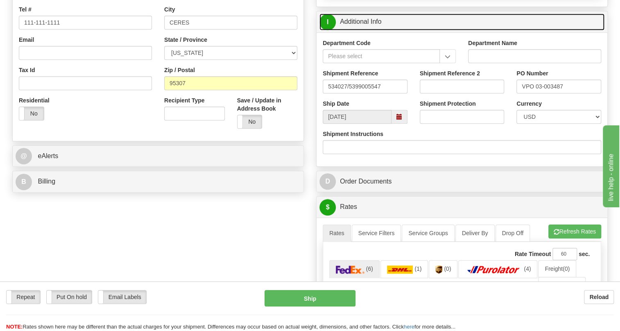
click at [370, 30] on link "I Additional Info" at bounding box center [461, 22] width 285 height 17
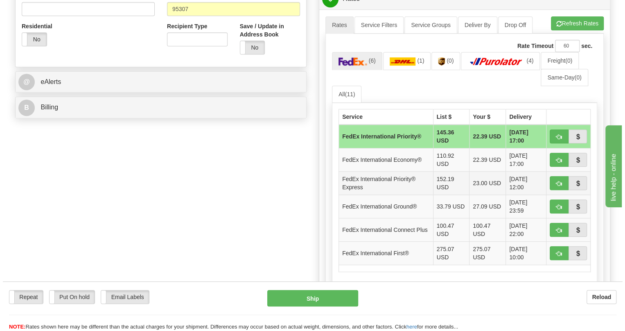
scroll to position [298, 0]
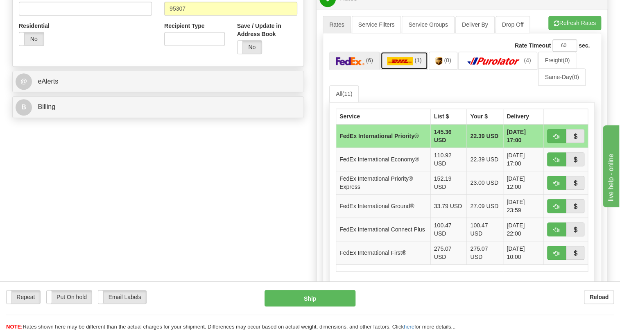
click at [408, 65] on img at bounding box center [400, 61] width 26 height 8
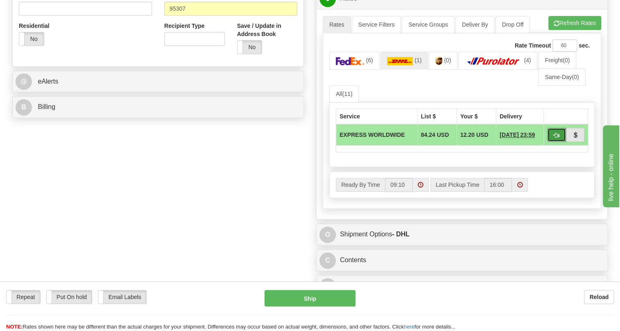
click at [555, 138] on span "button" at bounding box center [556, 135] width 6 height 5
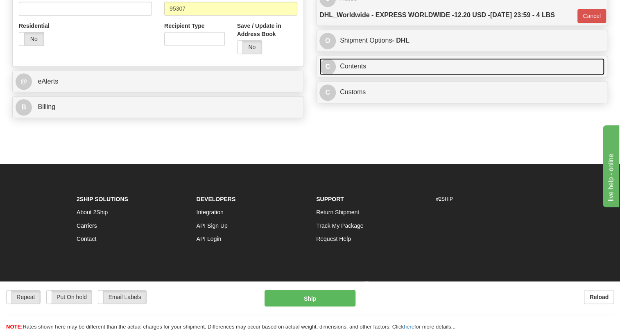
click at [360, 75] on link "C Contents" at bounding box center [461, 66] width 285 height 17
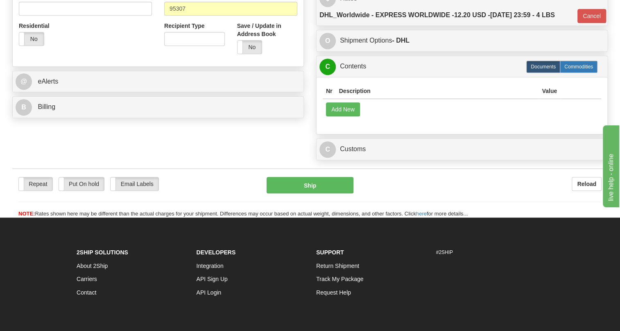
click at [576, 73] on label "Commodities" at bounding box center [579, 67] width 38 height 12
type input "D"
radio input "true"
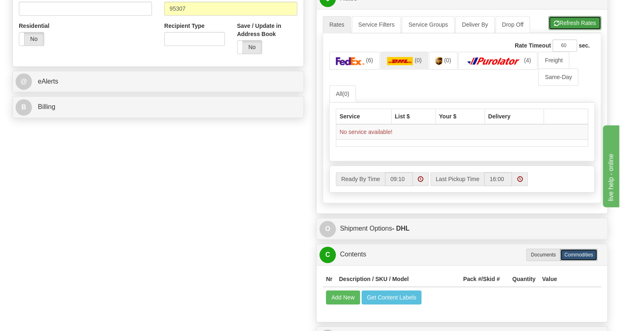
click at [572, 30] on button "Refresh Rates" at bounding box center [574, 23] width 53 height 14
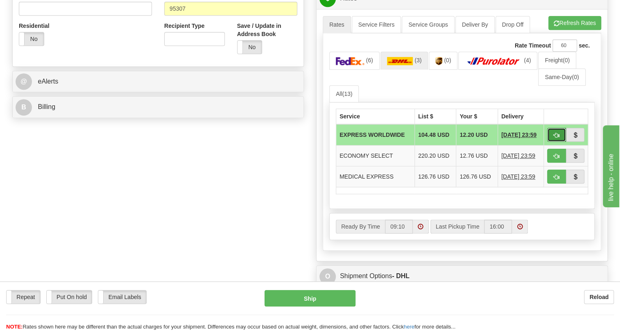
click at [557, 138] on span "button" at bounding box center [556, 135] width 6 height 5
type input "P"
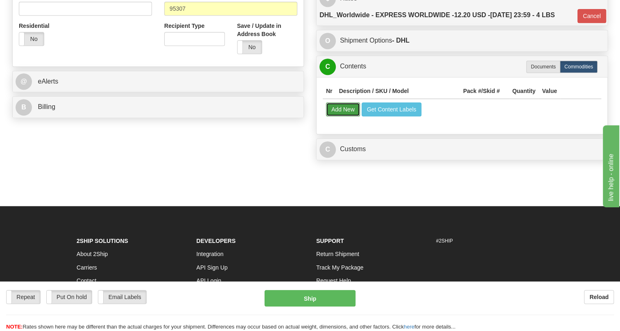
click at [343, 116] on button "Add New" at bounding box center [343, 109] width 34 height 14
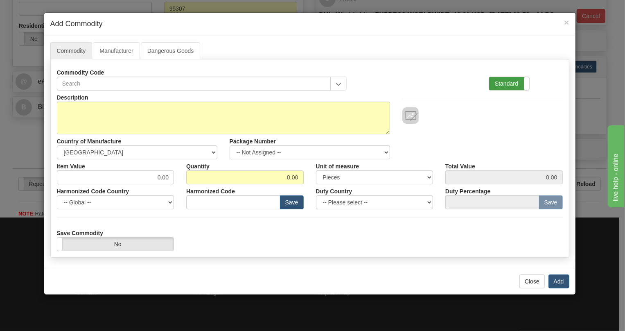
drag, startPoint x: 505, startPoint y: 84, endPoint x: 491, endPoint y: 88, distance: 14.4
click at [503, 84] on label "Standard" at bounding box center [509, 83] width 40 height 13
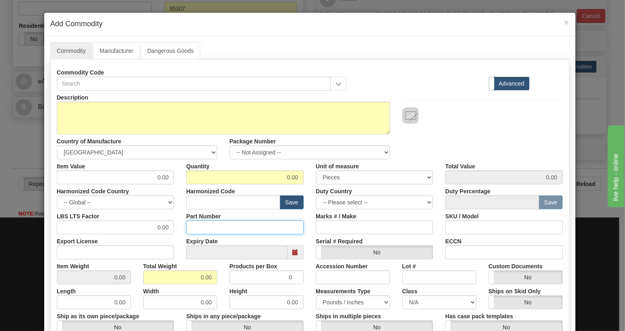
click at [199, 227] on input "Part Number" at bounding box center [244, 227] width 117 height 14
paste input "EMM300-0355"
type input "EMM300-0355"
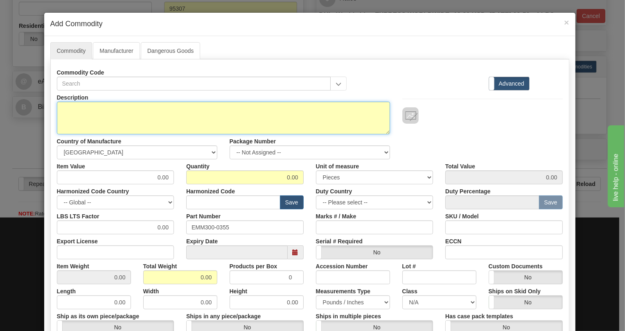
click at [61, 110] on textarea "Description" at bounding box center [223, 118] width 333 height 33
paste textarea "MM300GEHCSCAXXXXBE"
type textarea "MM300GEHCSCAXXXXBE"
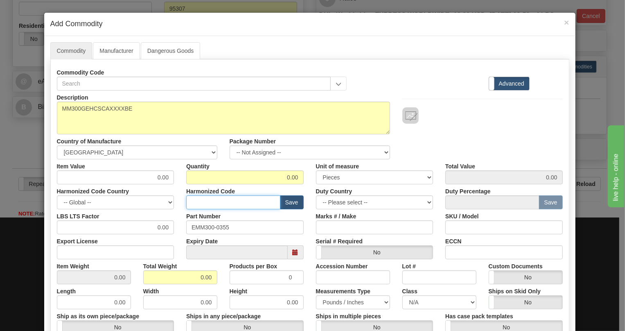
click at [199, 203] on input "text" at bounding box center [233, 202] width 94 height 14
paste input "8537.10.2990"
type input "8537.10.2990"
click at [192, 280] on input "0.00" at bounding box center [180, 277] width 74 height 14
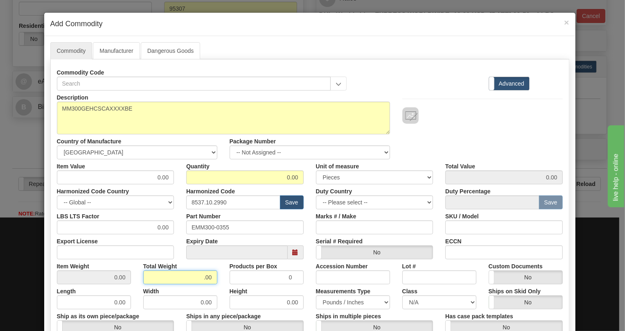
type input ".00"
type input "NaN"
click at [299, 287] on div "Height 0.00" at bounding box center [266, 296] width 86 height 25
click at [155, 226] on input "0.00" at bounding box center [115, 227] width 117 height 14
type input "1.00"
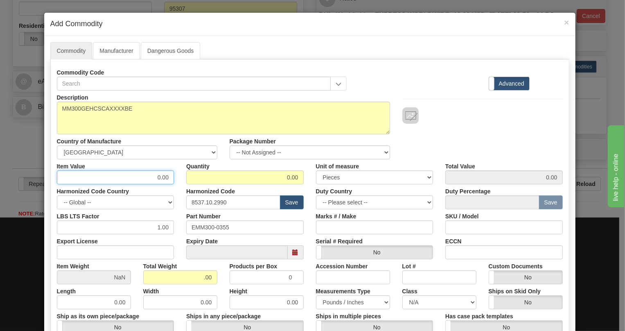
click at [168, 177] on input "0.00" at bounding box center [115, 177] width 117 height 14
paste input "282,11"
click at [160, 180] on input "282,11" at bounding box center [115, 177] width 117 height 14
type input "282.11"
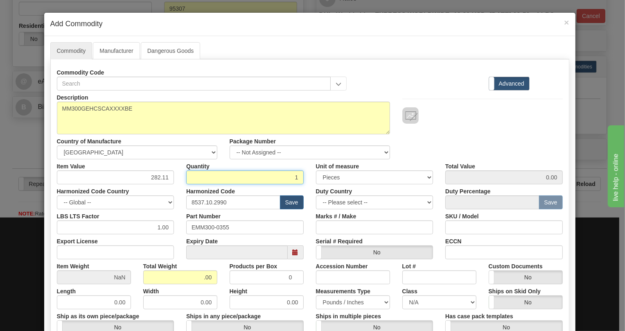
type input "1"
type input "282.11"
click at [195, 279] on input ".00" at bounding box center [180, 277] width 74 height 14
type input "1.00"
type input "1.0000"
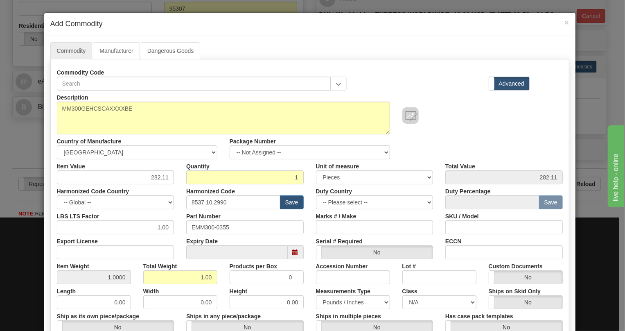
click at [305, 287] on div "Height 0.00" at bounding box center [266, 296] width 86 height 25
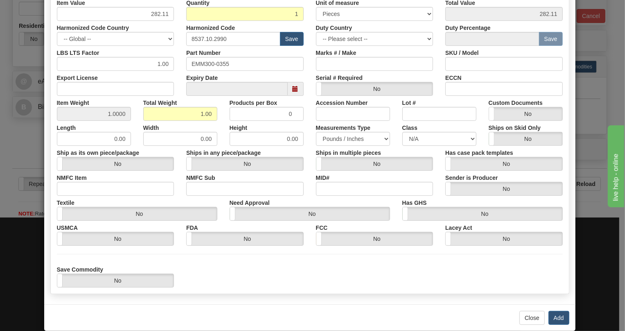
scroll to position [175, 0]
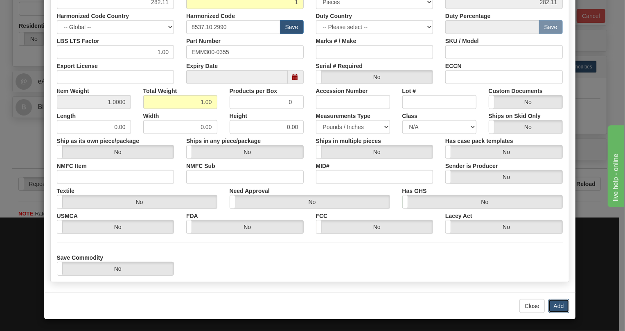
click at [557, 306] on button "Add" at bounding box center [558, 306] width 21 height 14
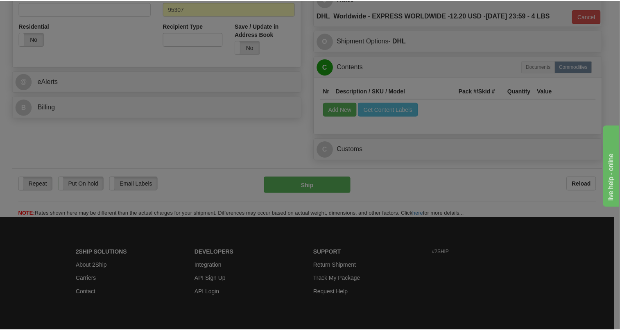
scroll to position [0, 0]
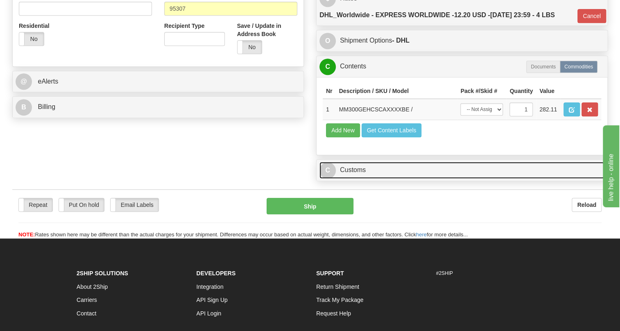
click at [352, 178] on link "C Customs" at bounding box center [461, 170] width 285 height 17
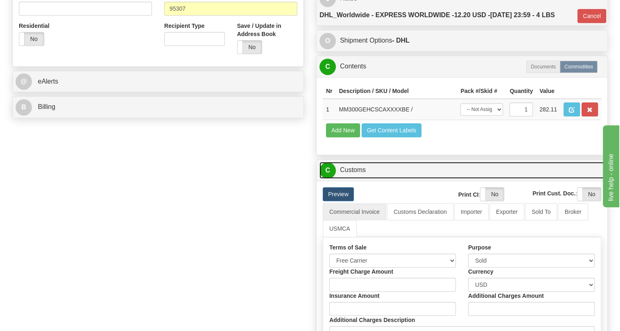
click at [352, 178] on link "C Customs" at bounding box center [461, 170] width 285 height 17
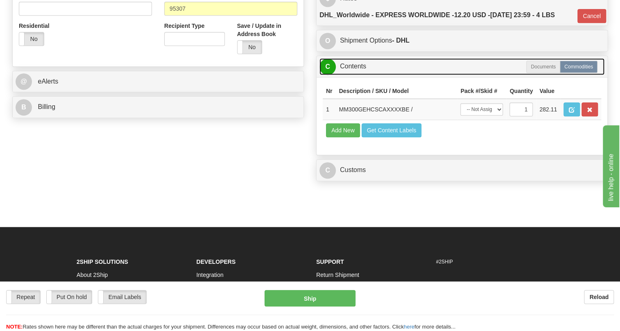
click at [360, 75] on link "C Contents" at bounding box center [461, 66] width 285 height 17
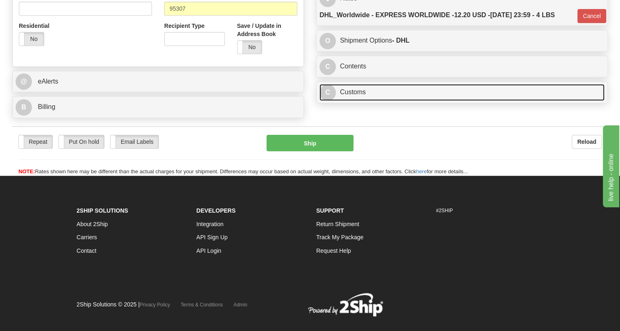
click at [354, 101] on link "C Customs" at bounding box center [461, 92] width 285 height 17
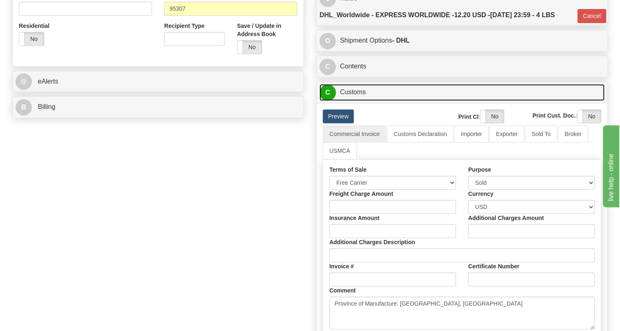
click at [354, 101] on link "C Customs" at bounding box center [461, 92] width 285 height 17
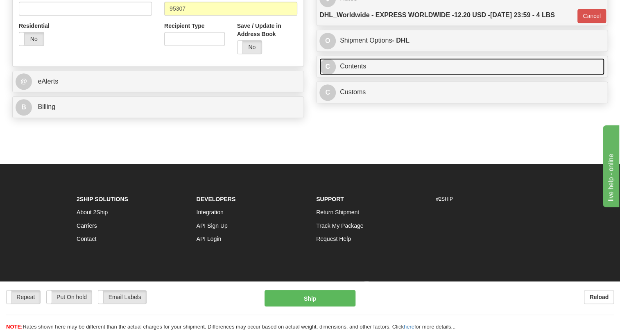
click at [351, 75] on link "C Contents" at bounding box center [461, 66] width 285 height 17
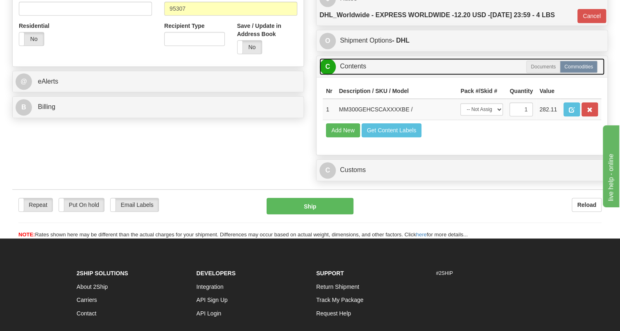
click at [351, 75] on link "C Contents" at bounding box center [461, 66] width 285 height 17
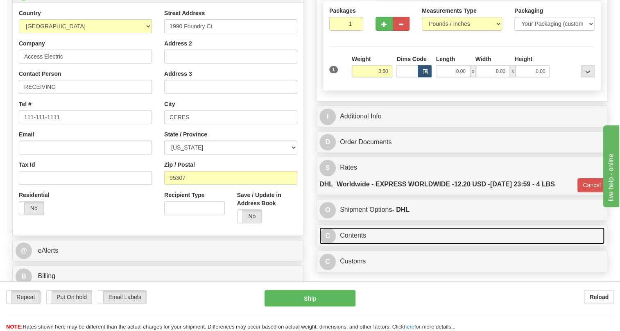
scroll to position [111, 0]
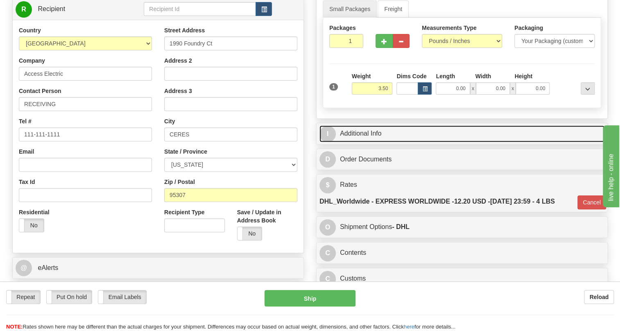
click at [368, 142] on link "I Additional Info" at bounding box center [461, 133] width 285 height 17
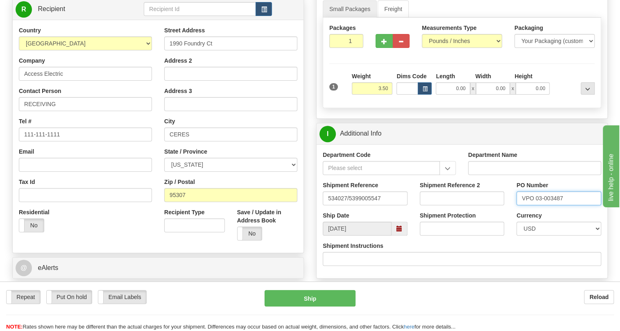
click at [550, 205] on input "VPO 03-003487" at bounding box center [558, 198] width 85 height 14
click at [86, 81] on input "Access Electric" at bounding box center [85, 74] width 133 height 14
click at [74, 111] on input "RECEIVING" at bounding box center [85, 104] width 133 height 14
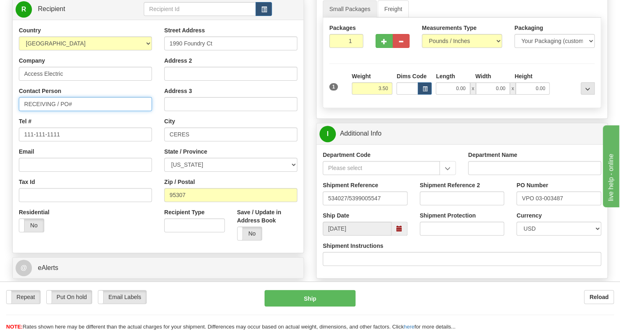
paste input "VPO 03-003487"
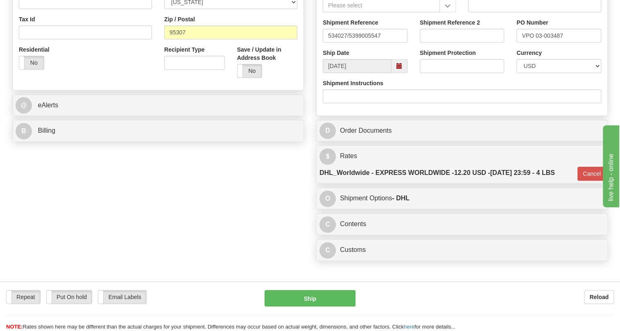
scroll to position [298, 0]
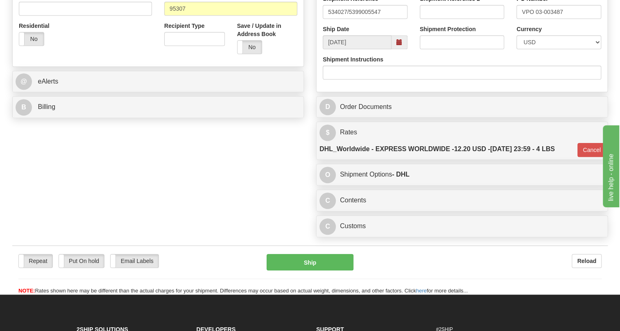
type input "RECEIVING / PO# VPO 03-003487"
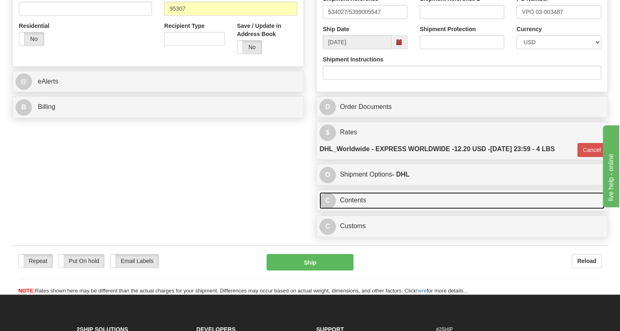
click at [358, 209] on link "C Contents" at bounding box center [461, 200] width 285 height 17
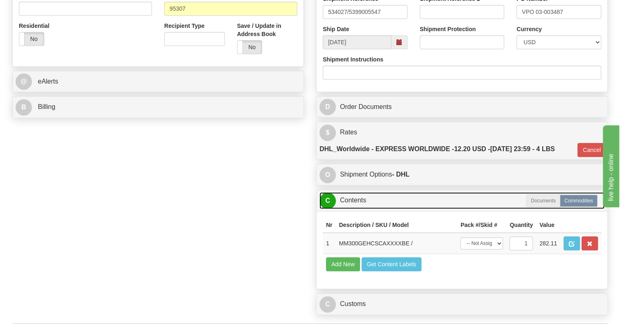
click at [358, 209] on link "C Contents" at bounding box center [461, 200] width 285 height 17
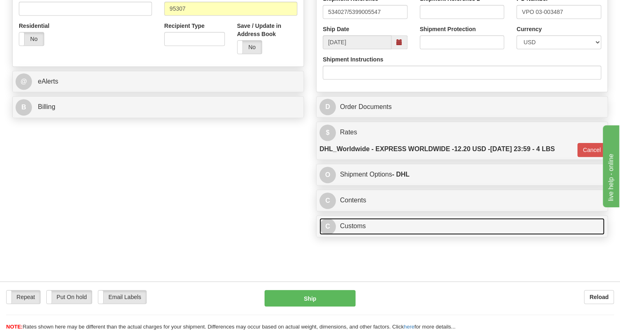
click at [359, 235] on link "C Customs" at bounding box center [461, 226] width 285 height 17
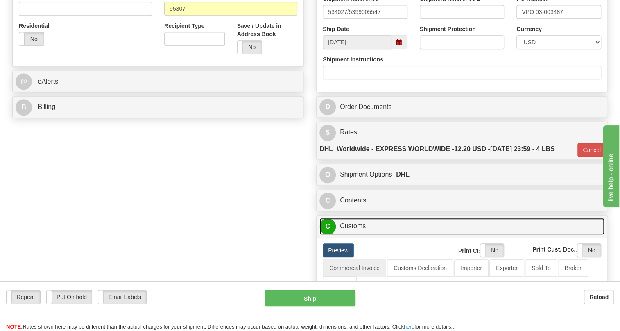
click at [360, 235] on link "C Customs" at bounding box center [461, 226] width 285 height 17
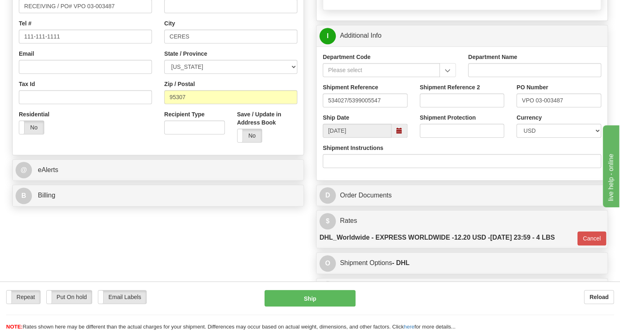
scroll to position [186, 0]
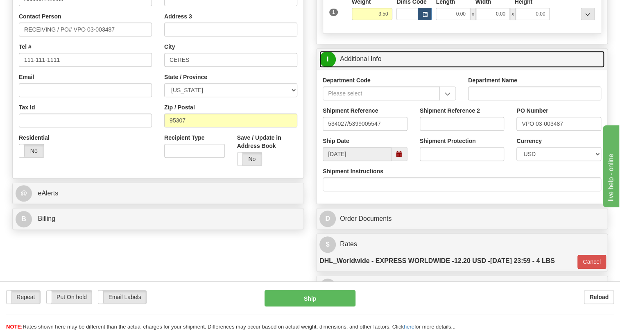
click at [368, 68] on link "I Additional Info" at bounding box center [461, 59] width 285 height 17
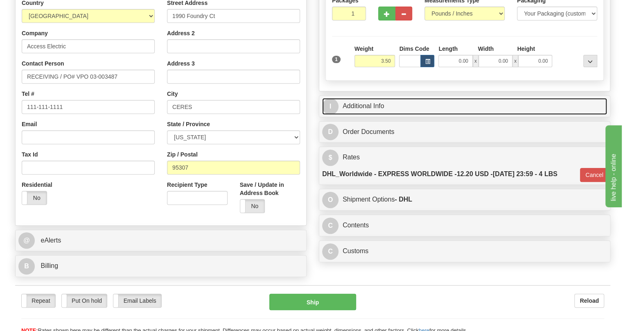
scroll to position [74, 0]
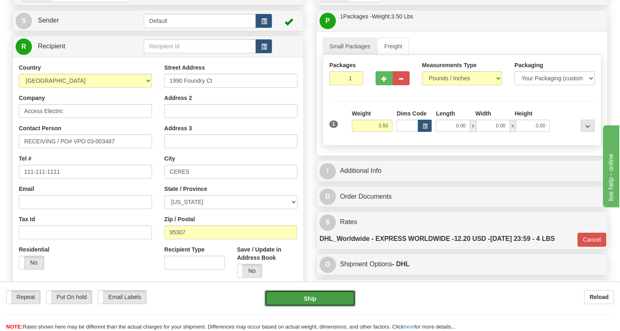
click at [307, 296] on button "Ship" at bounding box center [309, 298] width 91 height 16
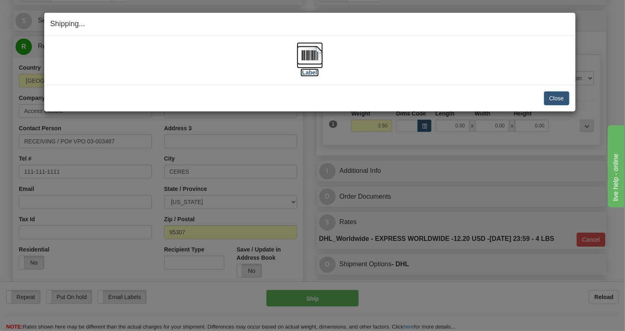
click at [313, 58] on img at bounding box center [310, 55] width 26 height 26
click at [554, 98] on button "Close" at bounding box center [556, 98] width 25 height 14
